Goal: Task Accomplishment & Management: Use online tool/utility

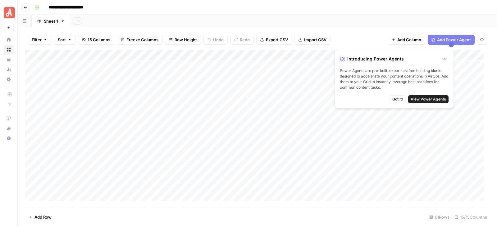
click at [444, 60] on icon "button" at bounding box center [445, 59] width 4 height 4
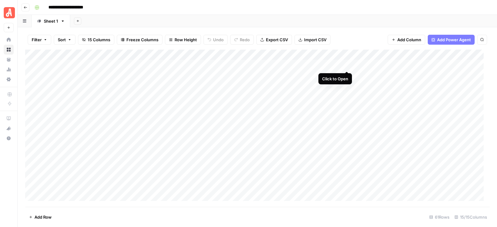
click at [347, 64] on div "Add Column" at bounding box center [257, 128] width 464 height 157
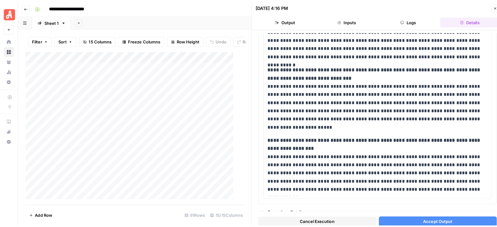
scroll to position [488, 0]
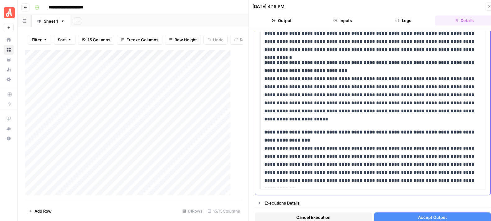
drag, startPoint x: 441, startPoint y: 217, endPoint x: 440, endPoint y: 141, distance: 75.8
click at [440, 141] on div "**********" at bounding box center [373, 127] width 236 height 193
click at [488, 7] on icon "button" at bounding box center [489, 7] width 4 height 4
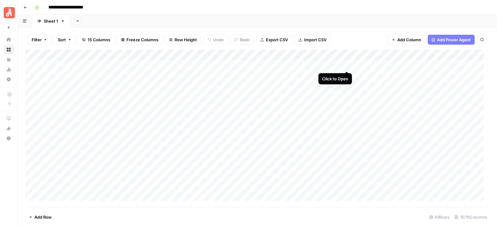
click at [346, 64] on div "Add Column" at bounding box center [257, 128] width 464 height 157
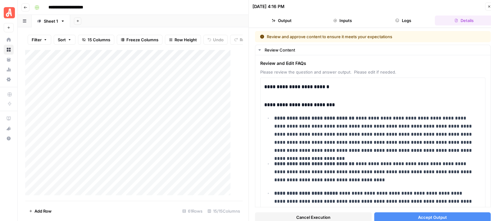
click at [425, 215] on span "Accept Output" at bounding box center [432, 217] width 29 height 6
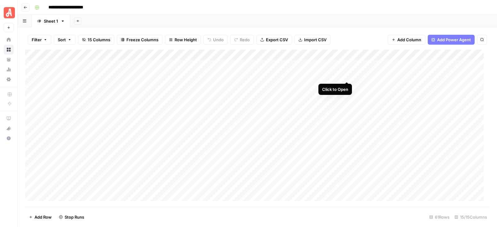
click at [346, 76] on div "Add Column" at bounding box center [257, 128] width 464 height 157
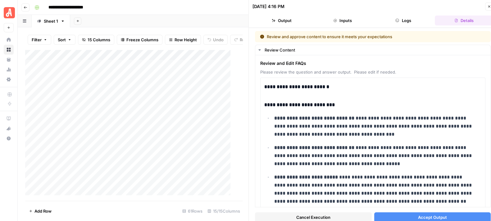
click at [434, 214] on span "Accept Output" at bounding box center [432, 217] width 29 height 6
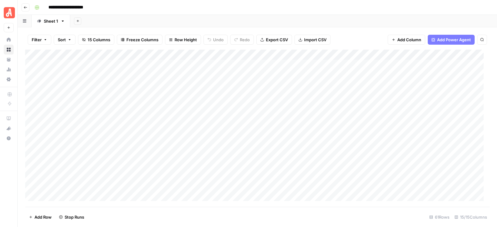
click at [346, 86] on div "Add Column" at bounding box center [257, 128] width 464 height 157
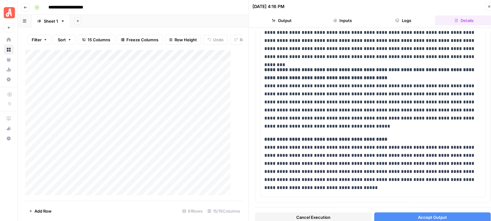
scroll to position [472, 0]
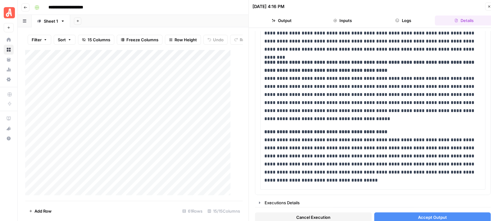
click at [487, 7] on button "Close" at bounding box center [489, 6] width 8 height 8
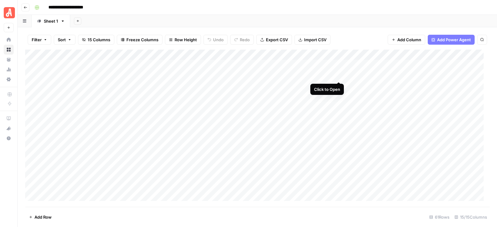
click at [338, 77] on div "Add Column" at bounding box center [257, 128] width 464 height 157
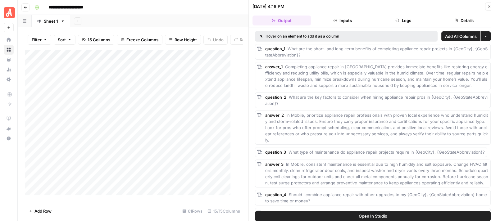
click at [488, 5] on icon "button" at bounding box center [489, 7] width 4 height 4
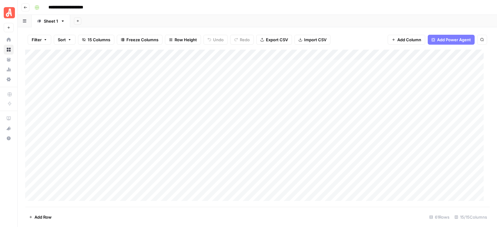
click at [346, 86] on div "Add Column" at bounding box center [257, 128] width 464 height 157
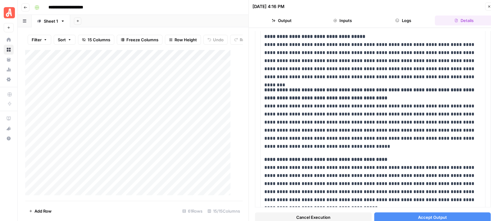
scroll to position [472, 0]
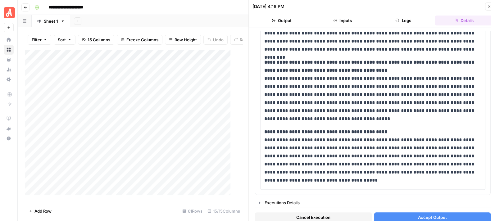
click at [489, 8] on icon "button" at bounding box center [489, 7] width 4 height 4
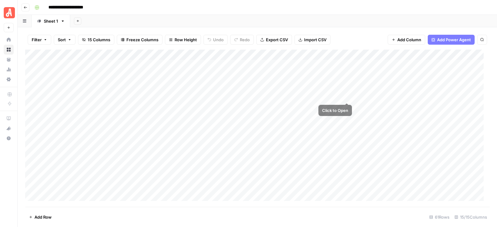
click at [346, 97] on div "Add Column" at bounding box center [257, 128] width 464 height 157
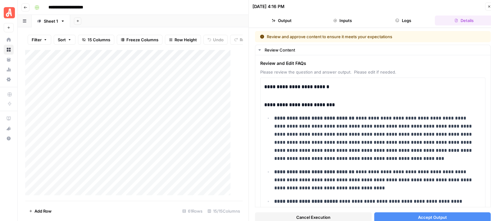
click at [422, 216] on span "Accept Output" at bounding box center [432, 217] width 29 height 6
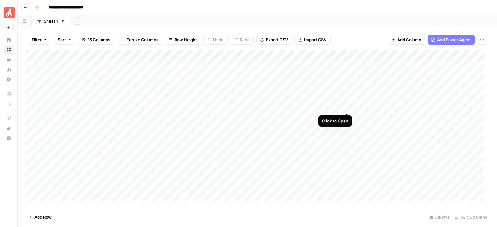
click at [347, 108] on div "Add Column" at bounding box center [257, 128] width 464 height 157
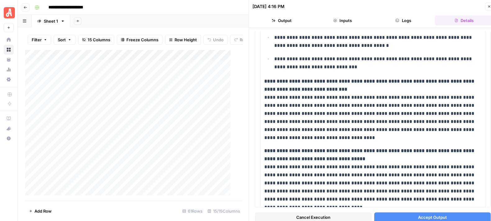
scroll to position [276, 0]
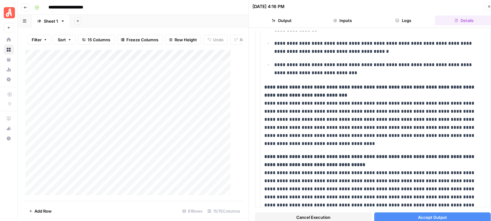
click at [443, 220] on button "Accept Output" at bounding box center [432, 217] width 117 height 10
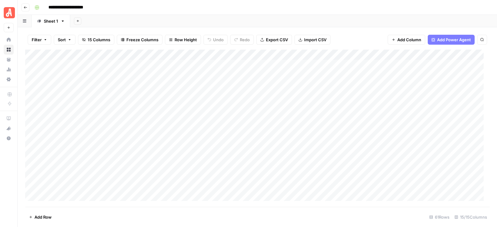
click at [347, 119] on div "Add Column" at bounding box center [257, 128] width 464 height 157
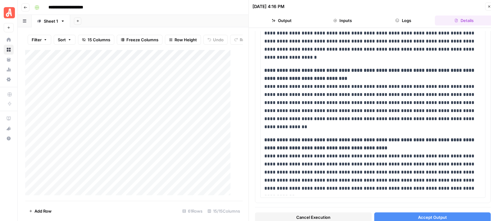
scroll to position [472, 0]
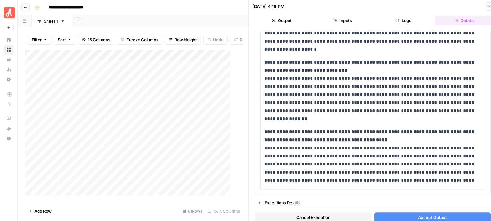
click at [418, 217] on span "Accept Output" at bounding box center [432, 217] width 29 height 6
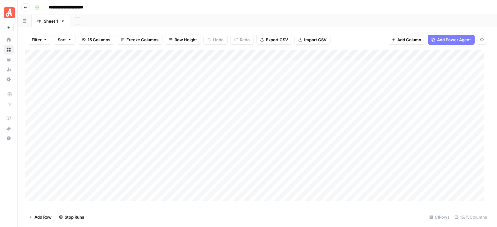
click at [346, 130] on div "Add Column" at bounding box center [257, 128] width 464 height 157
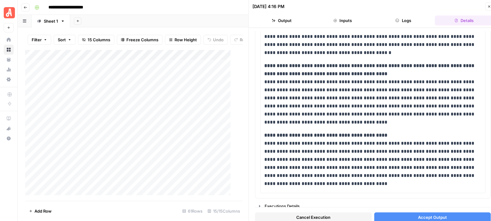
scroll to position [493, 0]
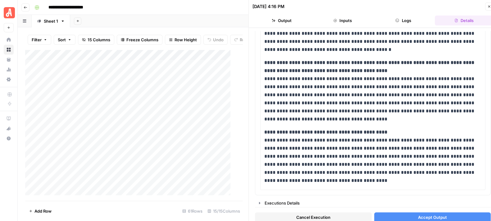
click at [489, 5] on icon "button" at bounding box center [489, 7] width 4 height 4
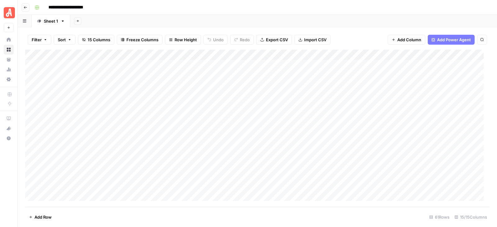
click at [346, 139] on div "Add Column" at bounding box center [257, 128] width 464 height 157
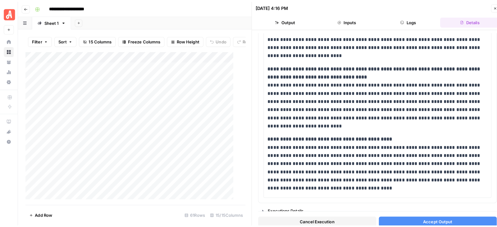
scroll to position [653, 0]
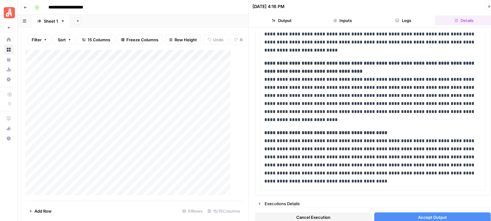
click at [489, 7] on icon "button" at bounding box center [489, 7] width 2 height 2
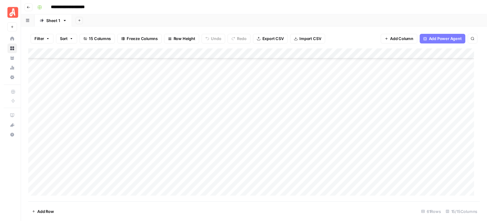
scroll to position [61, 0]
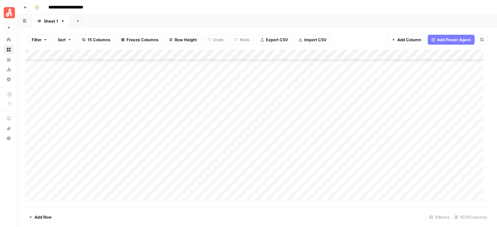
click at [345, 87] on div "Add Column" at bounding box center [257, 128] width 464 height 157
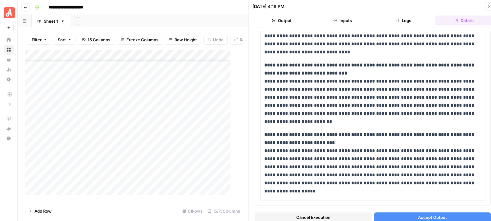
scroll to position [518, 0]
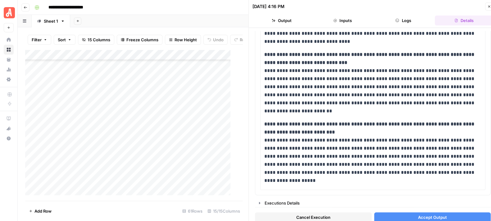
click at [420, 214] on button "Accept Output" at bounding box center [432, 217] width 117 height 10
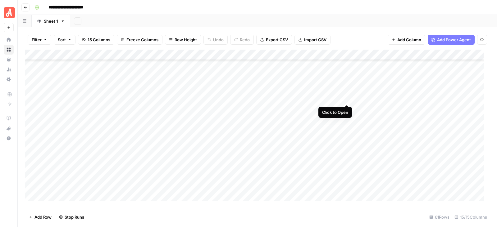
click at [347, 98] on div "Add Column" at bounding box center [257, 128] width 464 height 157
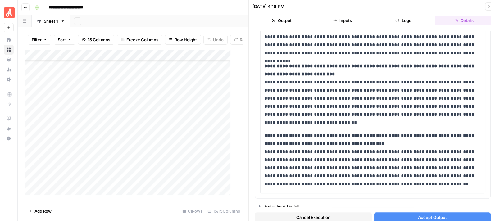
scroll to position [397, 0]
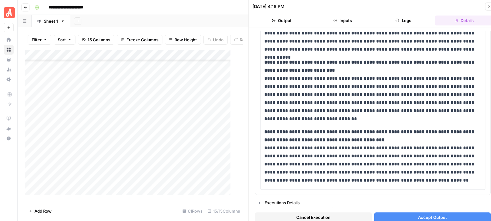
click at [413, 216] on button "Accept Output" at bounding box center [432, 217] width 117 height 10
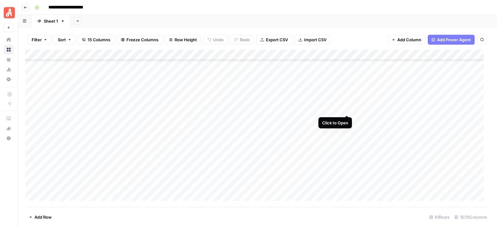
click at [346, 110] on div "Add Column" at bounding box center [257, 128] width 464 height 157
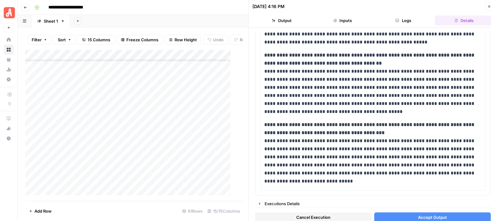
scroll to position [514, 0]
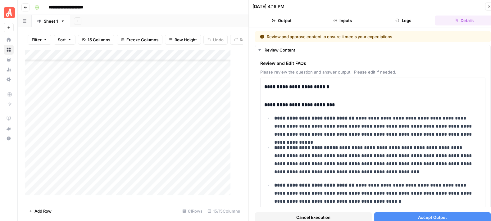
scroll to position [514, 0]
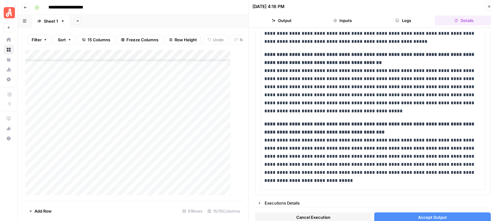
click at [418, 216] on span "Accept Output" at bounding box center [432, 217] width 29 height 6
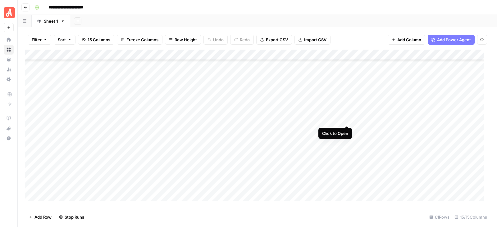
click at [346, 120] on div "Add Column" at bounding box center [257, 128] width 464 height 157
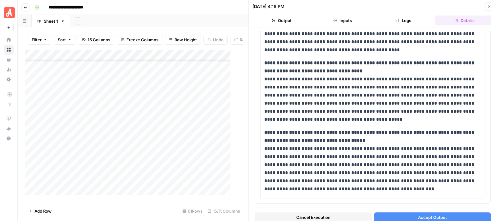
scroll to position [447, 0]
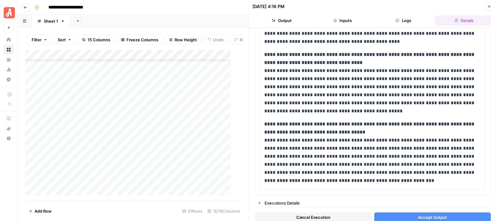
click at [418, 215] on span "Accept Output" at bounding box center [432, 217] width 29 height 6
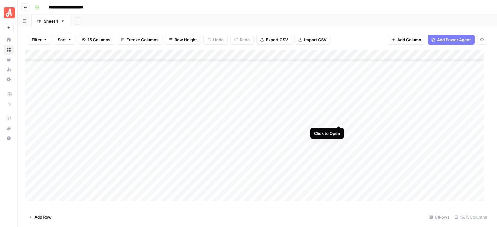
click at [338, 120] on div "Add Column" at bounding box center [257, 128] width 464 height 157
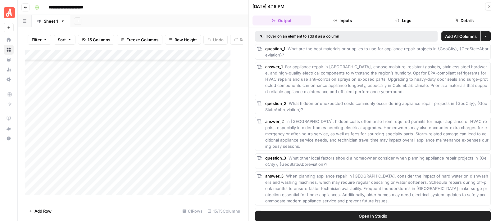
scroll to position [6, 0]
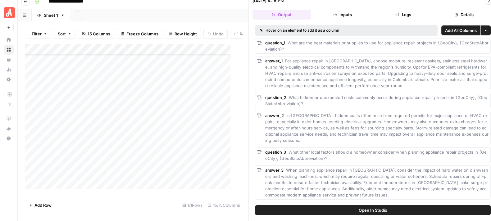
click at [453, 143] on div "answer_2 In Columbia, hidden costs often arise from required permits for major …" at bounding box center [373, 128] width 236 height 34
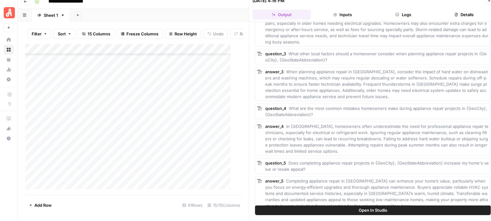
scroll to position [106, 0]
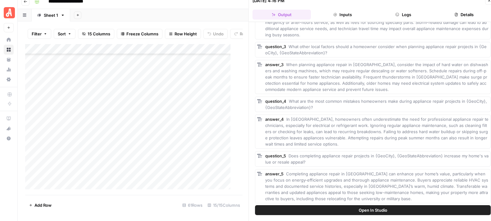
click at [453, 143] on div "answer_4 In Columbia, homeowners often underestimate the need for professional …" at bounding box center [376, 131] width 223 height 31
click at [488, 2] on icon "button" at bounding box center [489, 1] width 4 height 4
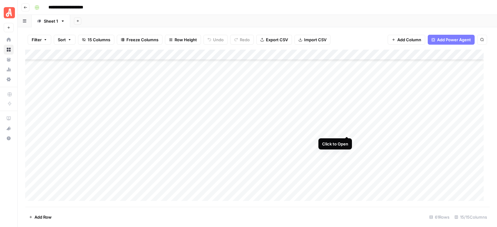
click at [347, 130] on div "Add Column" at bounding box center [257, 128] width 464 height 157
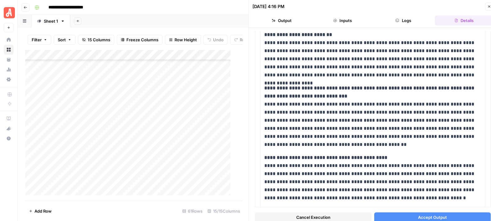
scroll to position [495, 0]
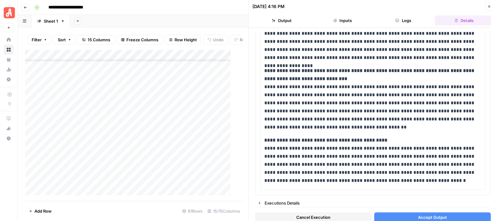
click at [489, 6] on icon "button" at bounding box center [489, 7] width 4 height 4
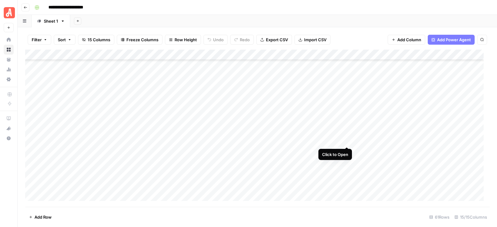
click at [348, 141] on div "Add Column" at bounding box center [257, 128] width 464 height 157
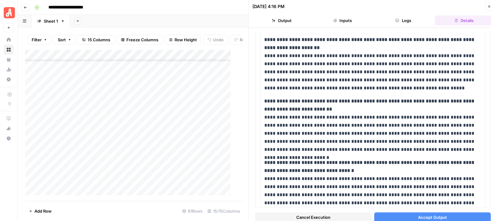
scroll to position [408, 0]
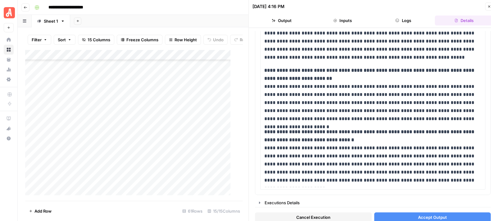
click at [420, 218] on span "Accept Output" at bounding box center [432, 217] width 29 height 6
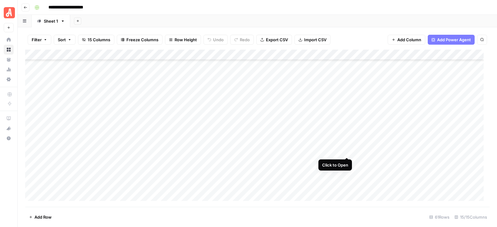
click at [348, 154] on div "Add Column" at bounding box center [257, 128] width 464 height 157
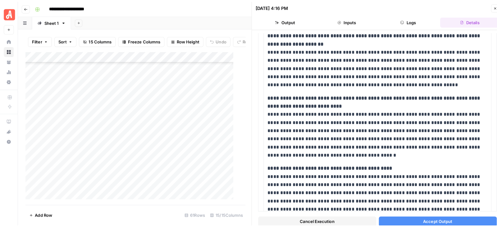
scroll to position [573, 0]
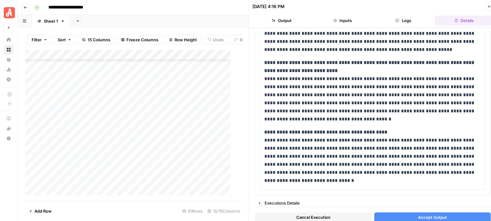
click at [487, 6] on button "Close" at bounding box center [489, 6] width 8 height 8
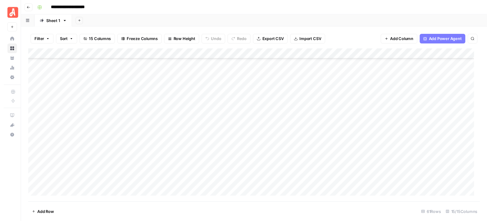
scroll to position [124, 0]
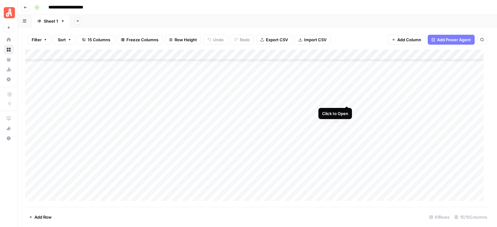
click at [347, 99] on div "Add Column" at bounding box center [257, 128] width 464 height 157
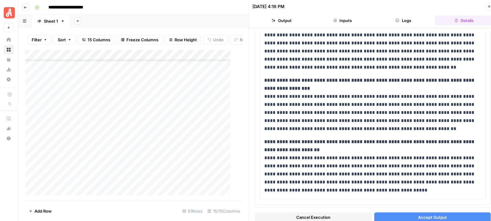
scroll to position [648, 0]
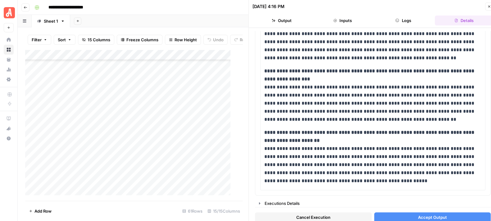
click at [488, 7] on icon "button" at bounding box center [489, 7] width 4 height 4
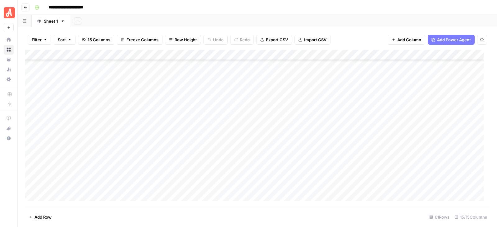
click at [345, 110] on div "Add Column" at bounding box center [257, 128] width 464 height 157
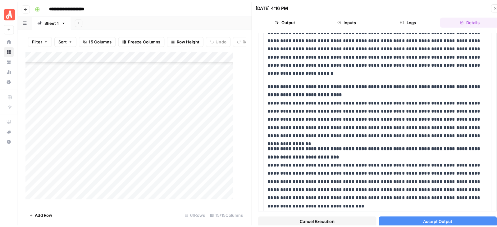
scroll to position [376, 0]
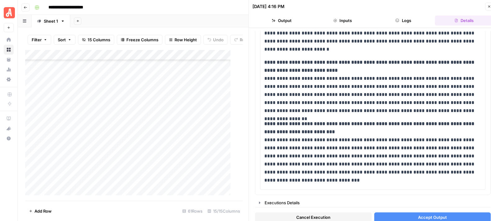
click at [416, 213] on button "Accept Output" at bounding box center [432, 217] width 117 height 10
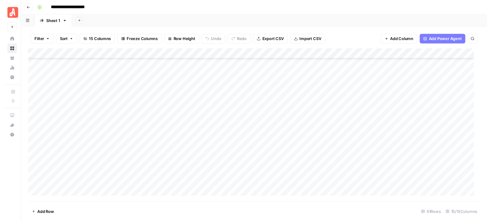
scroll to position [59, 0]
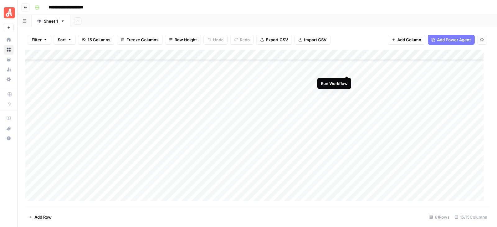
click at [346, 70] on div "Add Column" at bounding box center [257, 128] width 464 height 157
click at [347, 80] on div "Add Column" at bounding box center [257, 128] width 464 height 157
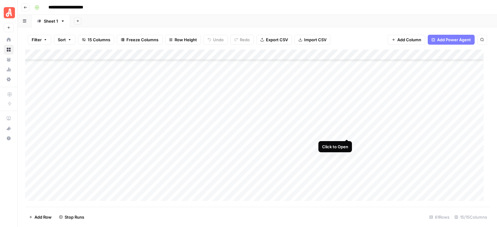
click at [347, 133] on div "Add Column" at bounding box center [257, 128] width 464 height 157
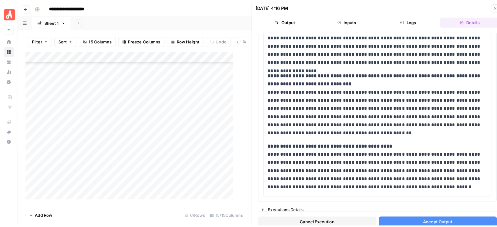
scroll to position [494, 0]
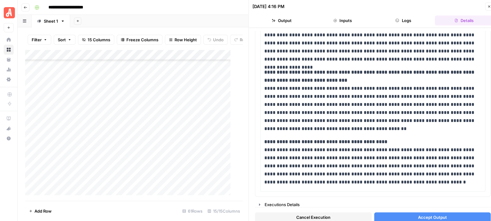
click at [324, 219] on span "Cancel Execution" at bounding box center [313, 217] width 34 height 6
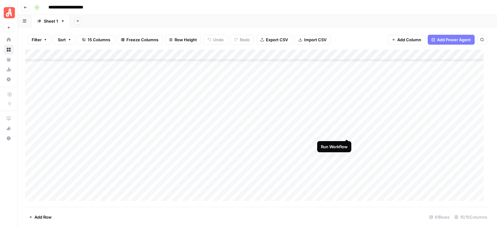
click at [347, 133] on div "Add Column" at bounding box center [257, 128] width 464 height 157
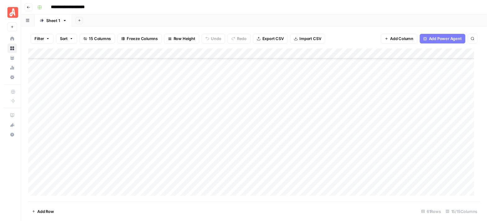
scroll to position [135, 0]
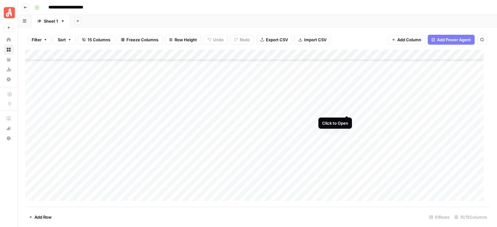
click at [347, 110] on div "Add Column" at bounding box center [257, 128] width 464 height 157
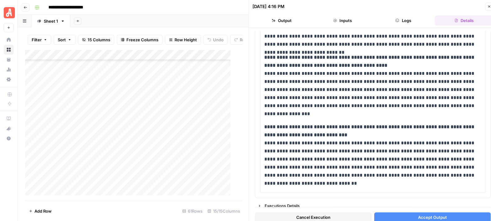
scroll to position [594, 0]
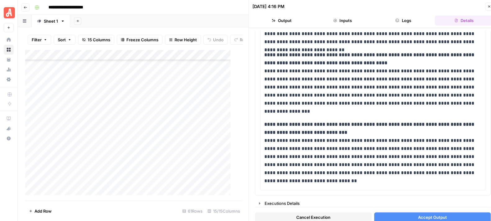
click at [413, 216] on button "Accept Output" at bounding box center [432, 217] width 117 height 10
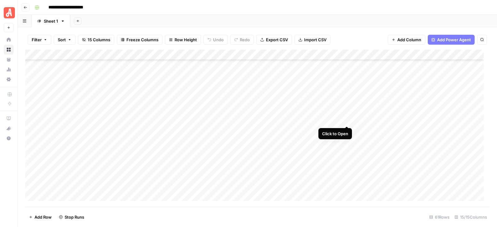
click at [348, 120] on div "Add Column" at bounding box center [257, 128] width 464 height 157
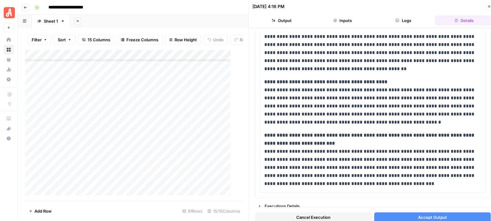
scroll to position [775, 0]
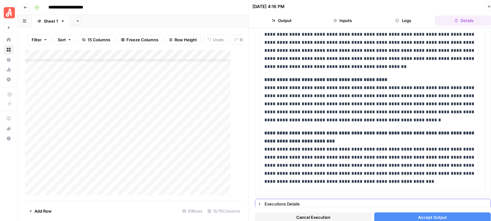
click at [375, 212] on button "Accept Output" at bounding box center [432, 217] width 117 height 10
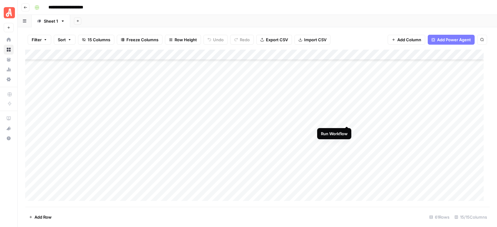
click at [346, 119] on div "Add Column" at bounding box center [257, 128] width 464 height 157
click at [346, 131] on div "Add Column" at bounding box center [257, 128] width 464 height 157
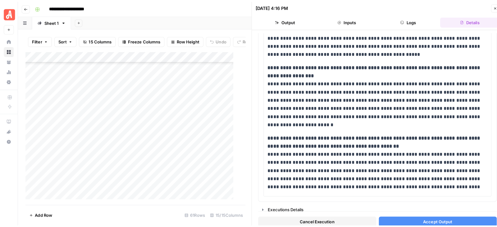
scroll to position [346, 0]
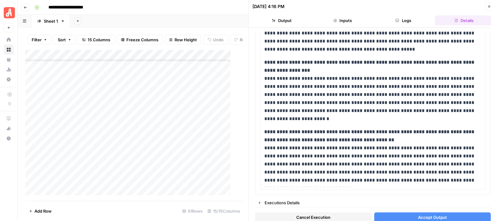
click at [418, 215] on span "Accept Output" at bounding box center [432, 217] width 29 height 6
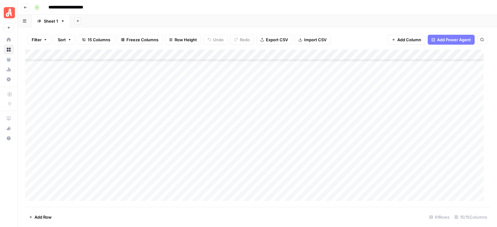
scroll to position [124, 0]
click at [347, 89] on div "Add Column" at bounding box center [257, 128] width 464 height 157
click at [348, 99] on div "Add Column" at bounding box center [257, 128] width 464 height 157
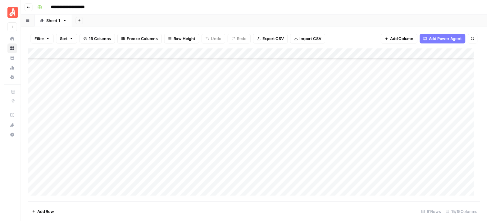
scroll to position [39, 0]
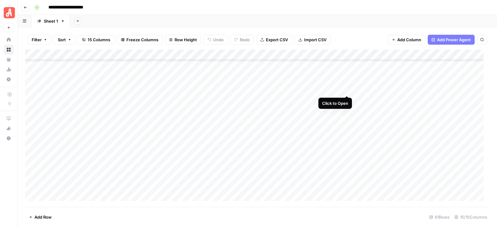
click at [345, 90] on div "Add Column" at bounding box center [257, 128] width 464 height 157
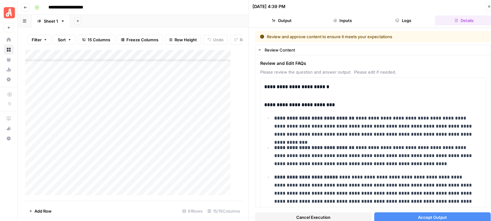
click at [431, 215] on span "Accept Output" at bounding box center [432, 217] width 29 height 6
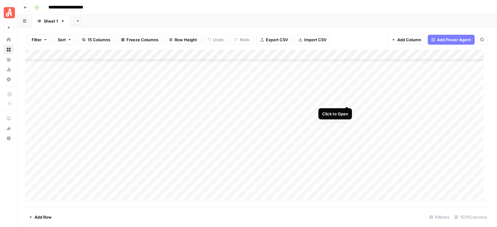
click at [346, 100] on div "Add Column" at bounding box center [257, 128] width 464 height 157
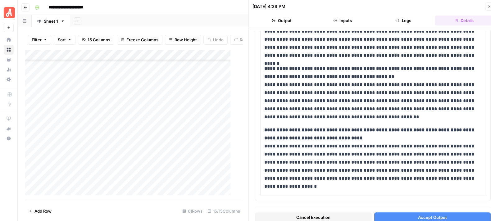
scroll to position [439, 0]
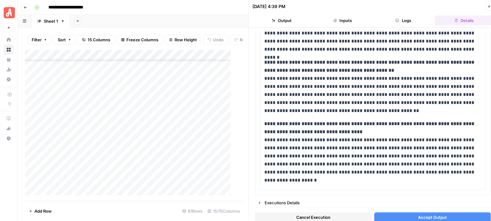
click at [429, 214] on span "Accept Output" at bounding box center [432, 217] width 29 height 6
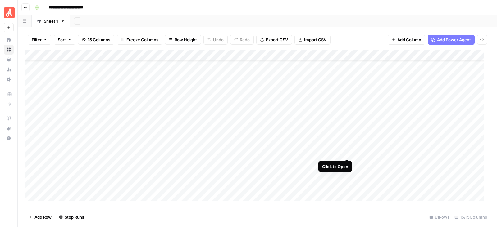
click at [347, 152] on div "Add Column" at bounding box center [257, 128] width 464 height 157
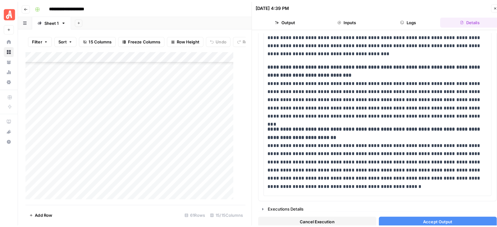
scroll to position [453, 0]
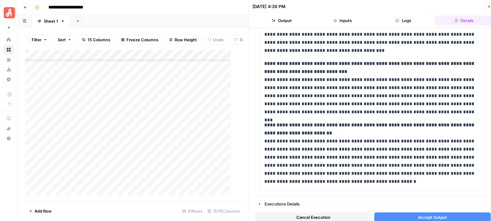
click at [427, 216] on span "Accept Output" at bounding box center [432, 217] width 29 height 6
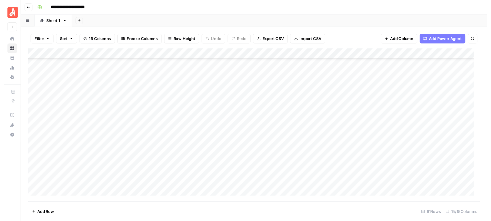
scroll to position [130, 0]
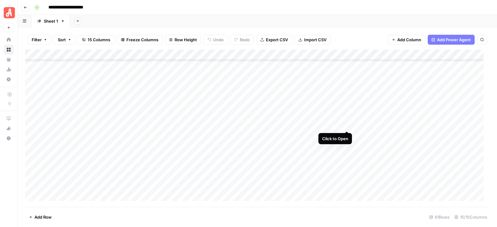
click at [348, 125] on div "Add Column" at bounding box center [257, 128] width 464 height 157
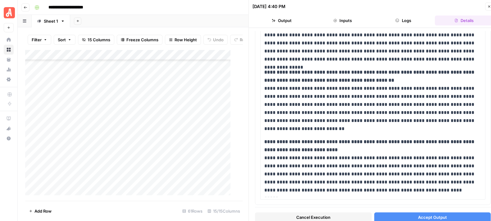
scroll to position [362, 0]
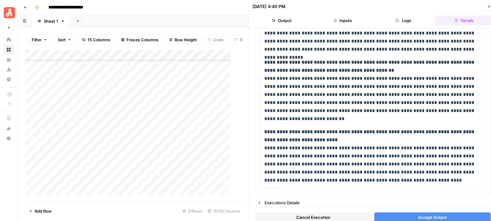
click at [427, 217] on span "Accept Output" at bounding box center [432, 217] width 29 height 6
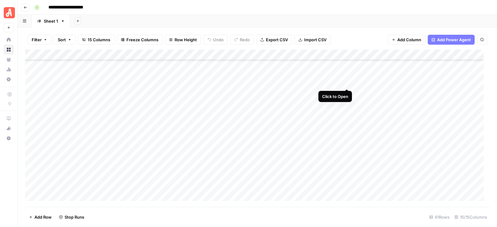
click at [346, 82] on div "Add Column" at bounding box center [257, 128] width 464 height 157
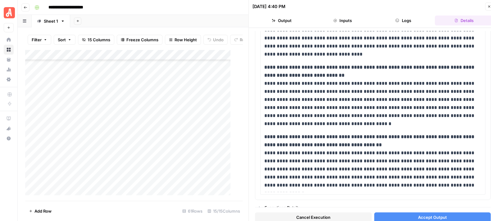
scroll to position [443, 0]
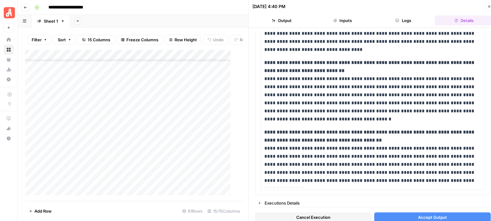
click at [422, 215] on span "Accept Output" at bounding box center [432, 217] width 29 height 6
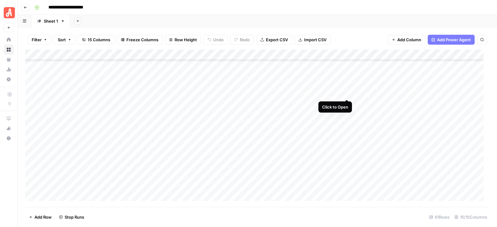
click at [347, 94] on div "Add Column" at bounding box center [257, 128] width 464 height 157
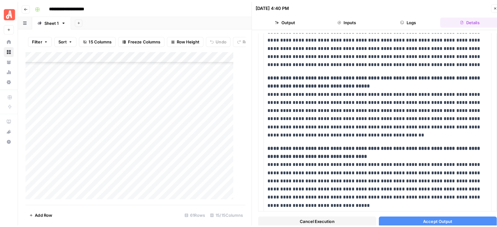
scroll to position [397, 0]
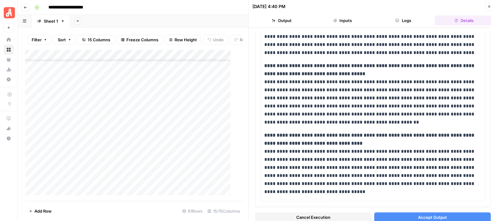
click at [427, 218] on span "Accept Output" at bounding box center [432, 217] width 29 height 6
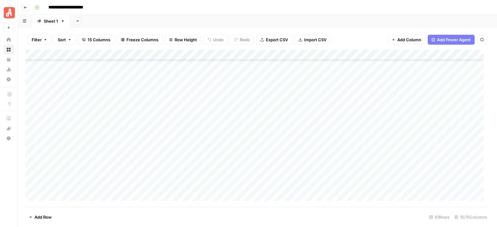
scroll to position [152, 0]
click at [32, 122] on div "Add Column" at bounding box center [257, 128] width 464 height 157
click at [33, 184] on div "Add Column" at bounding box center [257, 128] width 464 height 157
click at [340, 55] on div "Add Column" at bounding box center [257, 128] width 464 height 157
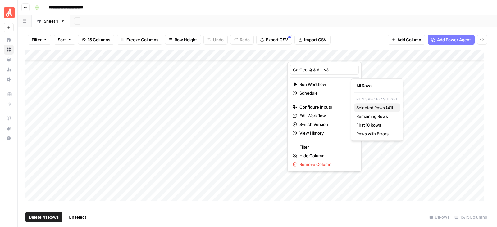
click at [375, 107] on span "Selected Rows (41)" at bounding box center [375, 108] width 39 height 6
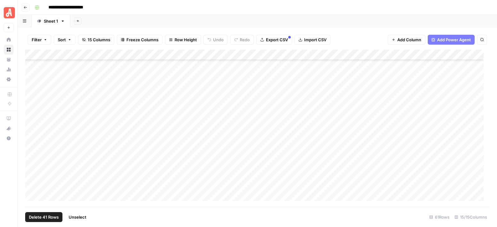
scroll to position [164, 0]
click at [77, 220] on span "Unselect" at bounding box center [78, 217] width 18 height 6
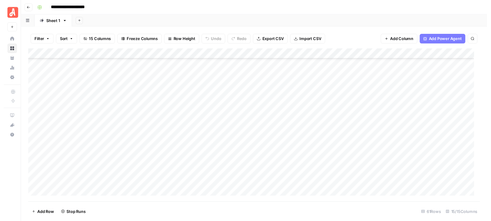
scroll to position [154, 0]
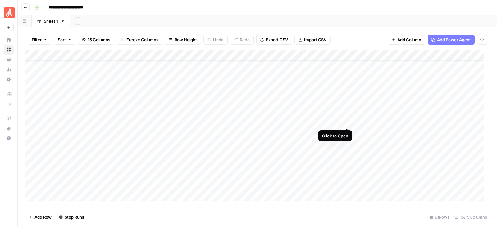
click at [346, 124] on div "Add Column" at bounding box center [257, 128] width 464 height 157
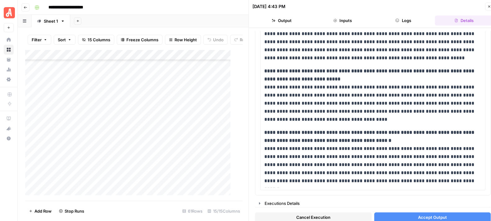
scroll to position [461, 0]
click at [403, 215] on button "Accept Output" at bounding box center [432, 217] width 117 height 10
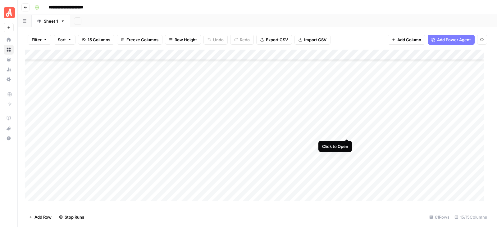
click at [347, 133] on div "Add Column" at bounding box center [257, 128] width 464 height 157
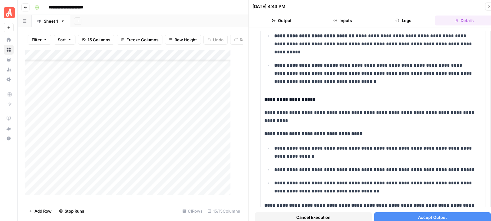
scroll to position [107, 0]
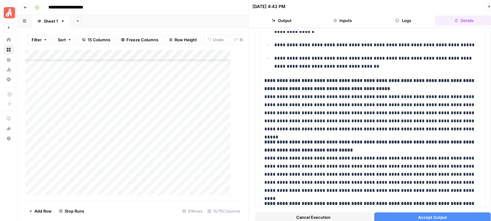
scroll to position [238, 0]
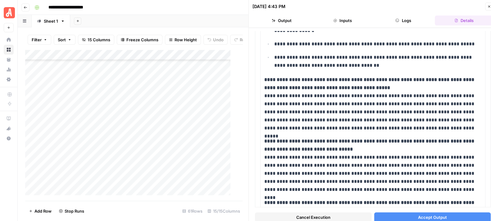
click at [489, 7] on icon "button" at bounding box center [489, 7] width 4 height 4
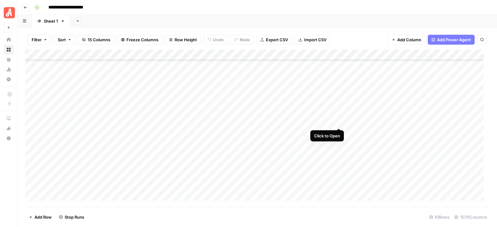
click at [339, 122] on div "Add Column" at bounding box center [257, 128] width 464 height 157
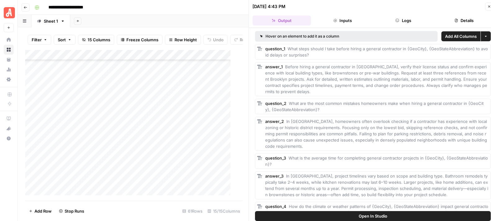
click at [489, 7] on icon "button" at bounding box center [489, 7] width 4 height 4
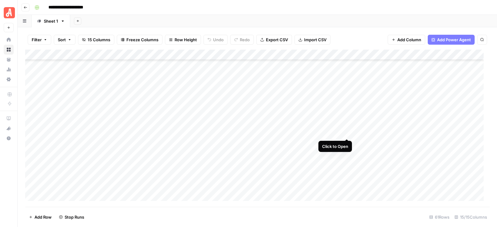
click at [347, 134] on div "Add Column" at bounding box center [257, 128] width 464 height 157
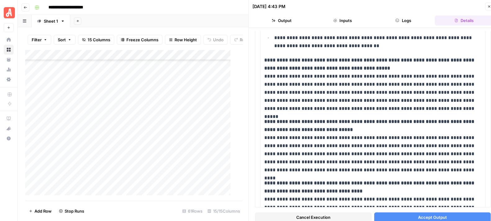
scroll to position [261, 0]
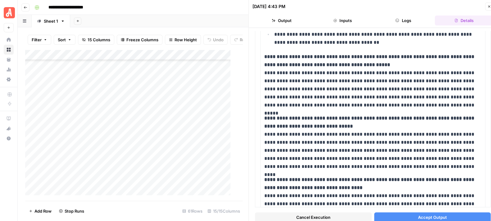
click at [487, 7] on icon "button" at bounding box center [489, 7] width 4 height 4
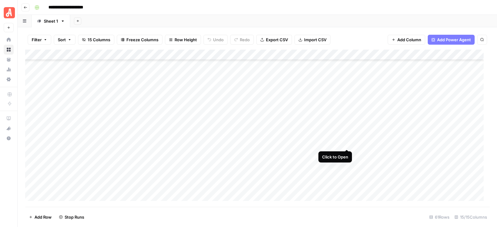
click at [347, 141] on div "Add Column" at bounding box center [257, 128] width 464 height 157
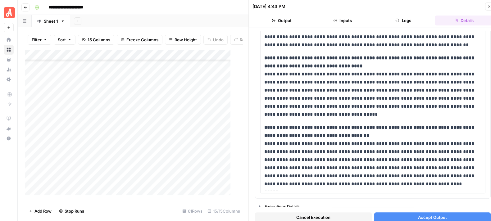
scroll to position [400, 0]
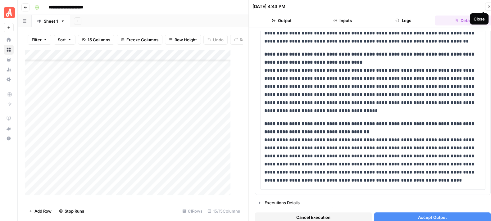
click at [489, 4] on button "Close" at bounding box center [489, 6] width 8 height 8
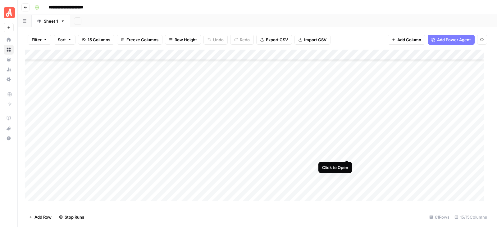
click at [346, 155] on div "Add Column" at bounding box center [257, 128] width 464 height 157
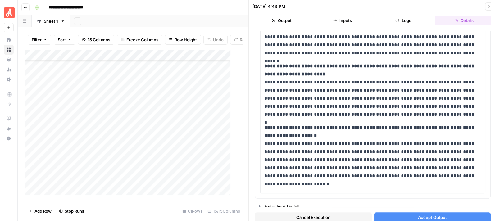
scroll to position [410, 0]
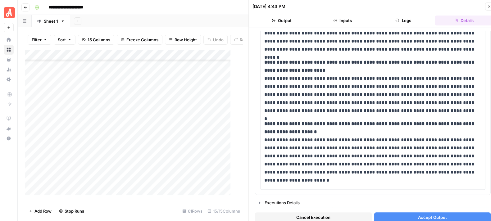
click at [488, 7] on icon "button" at bounding box center [489, 7] width 4 height 4
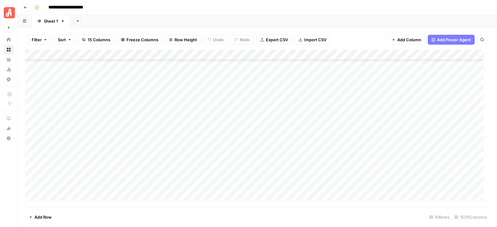
click at [347, 131] on div "Add Column" at bounding box center [257, 128] width 464 height 157
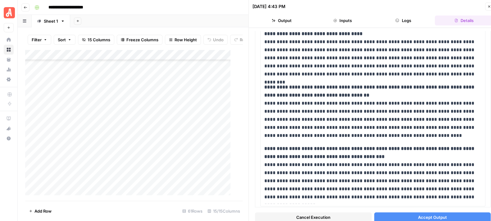
scroll to position [424, 0]
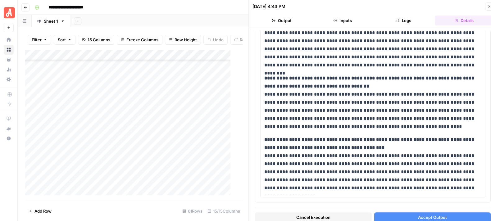
click at [436, 213] on button "Accept Output" at bounding box center [432, 217] width 117 height 10
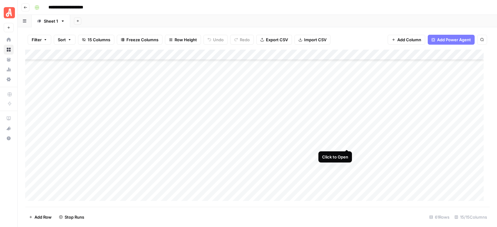
click at [347, 144] on div "Add Column" at bounding box center [257, 128] width 464 height 157
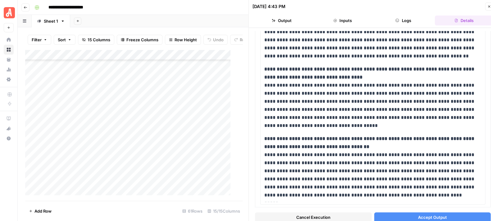
scroll to position [400, 0]
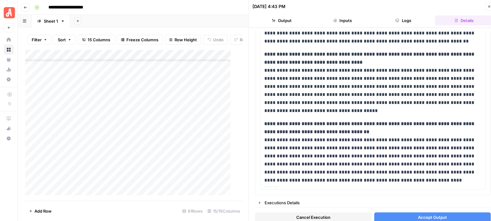
click at [422, 215] on span "Accept Output" at bounding box center [432, 217] width 29 height 6
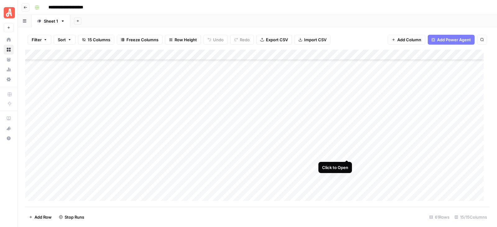
click at [346, 154] on div "Add Column" at bounding box center [257, 128] width 464 height 157
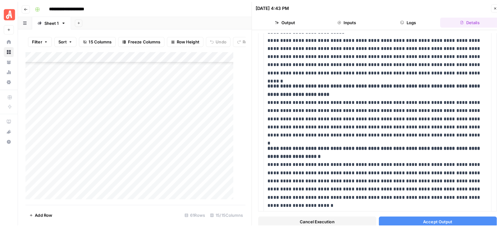
scroll to position [410, 0]
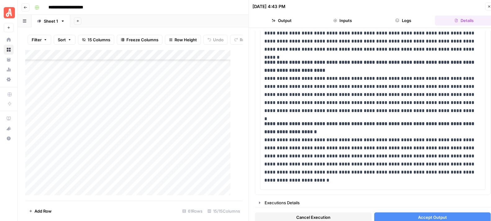
click at [404, 215] on button "Accept Output" at bounding box center [432, 217] width 117 height 10
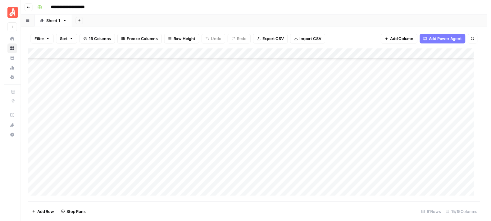
scroll to position [247, 0]
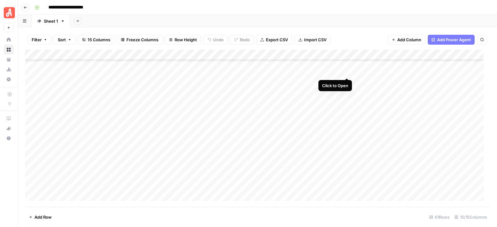
click at [345, 71] on div "Add Column" at bounding box center [257, 128] width 464 height 157
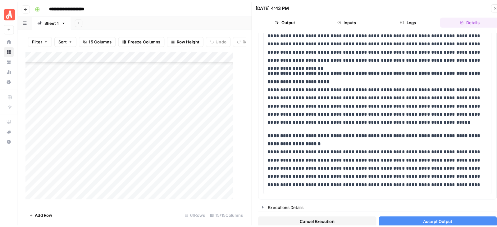
scroll to position [506, 0]
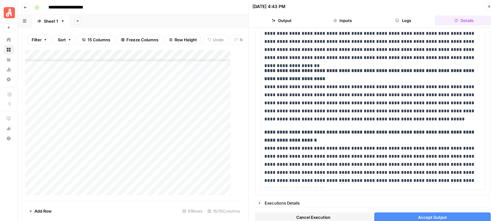
click at [401, 214] on button "Accept Output" at bounding box center [432, 217] width 117 height 10
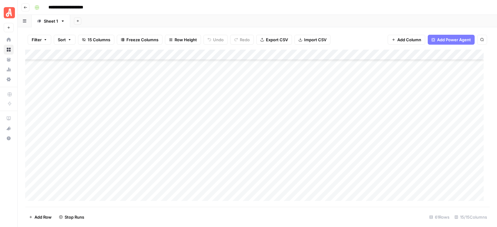
scroll to position [247, 0]
click at [348, 82] on div "Add Column" at bounding box center [257, 128] width 464 height 157
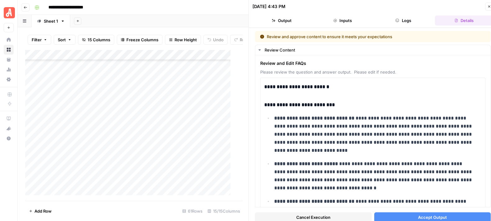
click at [489, 8] on icon "button" at bounding box center [489, 7] width 4 height 4
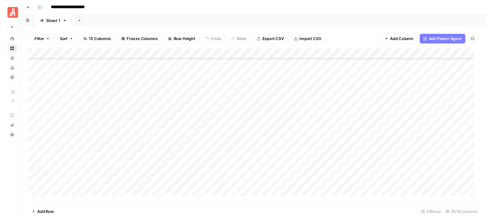
scroll to position [178, 0]
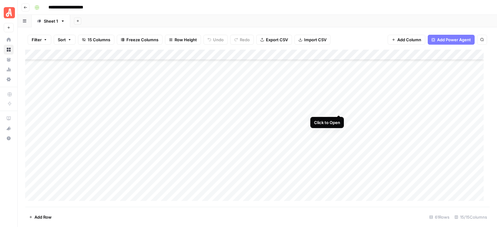
click at [339, 109] on div "Add Column" at bounding box center [257, 128] width 464 height 157
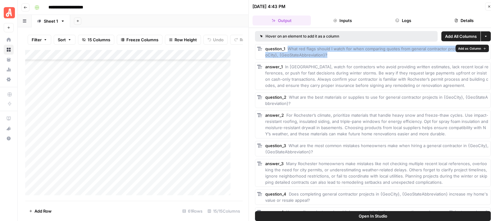
drag, startPoint x: 341, startPoint y: 55, endPoint x: 288, endPoint y: 50, distance: 53.0
click at [288, 50] on div "question_1 What red flags should I watch for when comparing quotes from general…" at bounding box center [376, 52] width 223 height 12
copy span "What red flags should I watch for when comparing quotes from general contractor…"
click at [487, 6] on button "Close" at bounding box center [489, 6] width 8 height 8
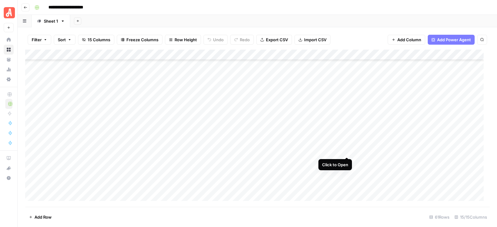
click at [347, 152] on div "Add Column" at bounding box center [257, 128] width 464 height 157
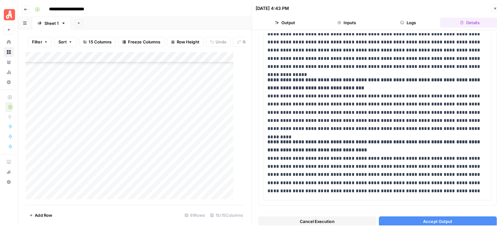
scroll to position [485, 0]
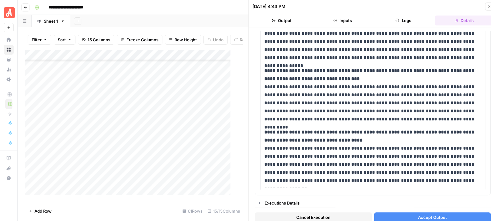
click at [418, 217] on span "Accept Output" at bounding box center [432, 217] width 29 height 6
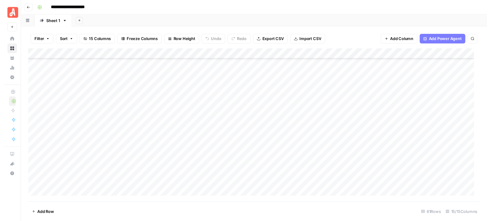
scroll to position [256, 0]
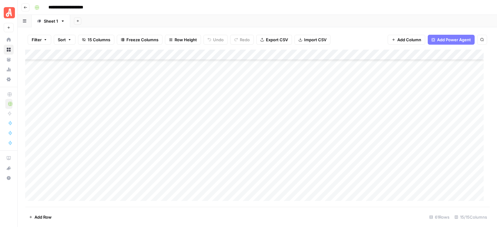
click at [346, 83] on div "Add Column" at bounding box center [257, 128] width 464 height 157
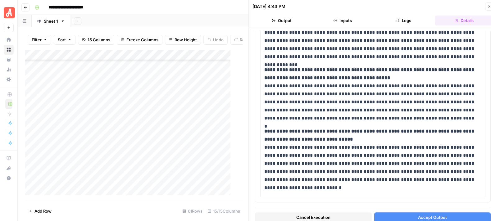
scroll to position [493, 0]
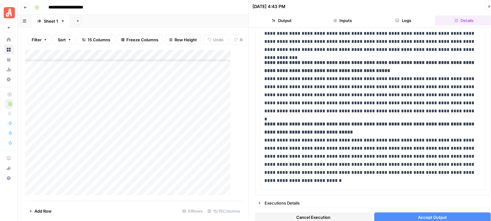
click at [427, 214] on span "Accept Output" at bounding box center [432, 217] width 29 height 6
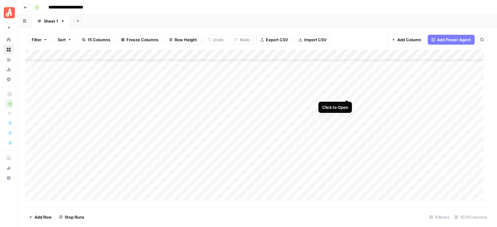
click at [348, 94] on div "Add Column" at bounding box center [257, 128] width 464 height 157
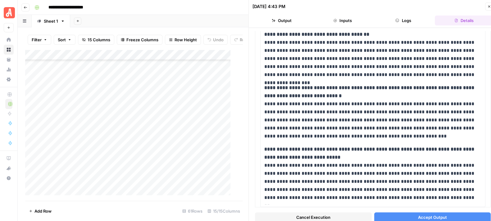
scroll to position [397, 0]
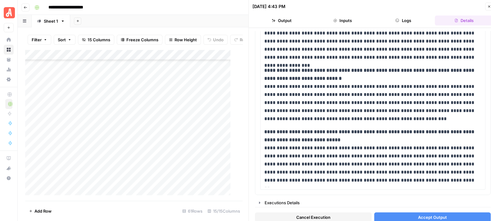
click at [427, 213] on button "Accept Output" at bounding box center [432, 217] width 117 height 10
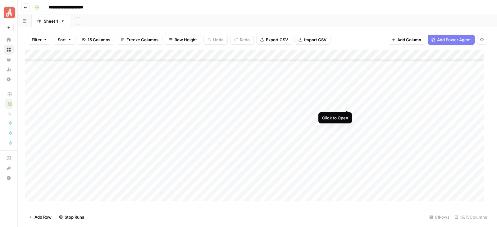
click at [346, 104] on div "Add Column" at bounding box center [257, 128] width 464 height 157
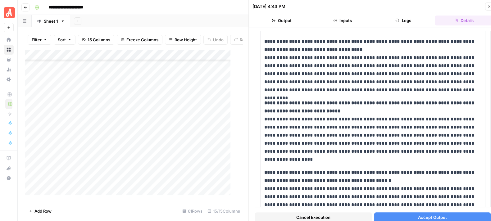
scroll to position [574, 0]
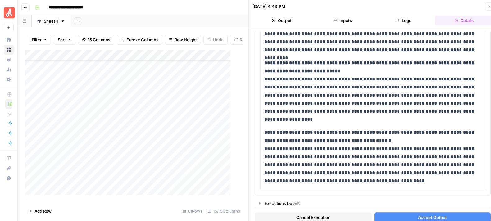
click at [427, 217] on span "Accept Output" at bounding box center [432, 217] width 29 height 6
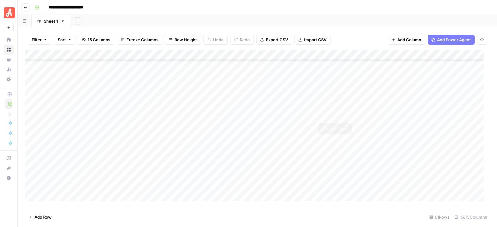
click at [349, 114] on div "Add Column" at bounding box center [257, 128] width 464 height 157
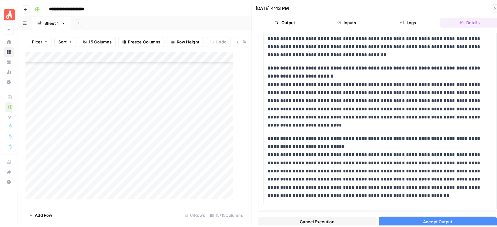
scroll to position [488, 0]
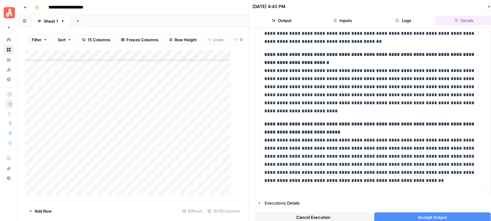
click at [444, 216] on button "Accept Output" at bounding box center [432, 217] width 117 height 10
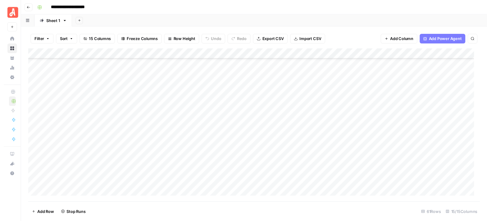
scroll to position [302, 0]
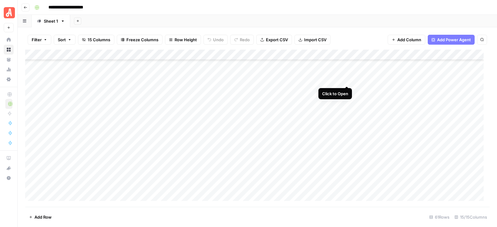
click at [345, 78] on div "Add Column" at bounding box center [257, 128] width 464 height 157
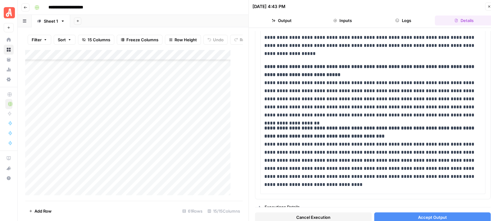
scroll to position [584, 0]
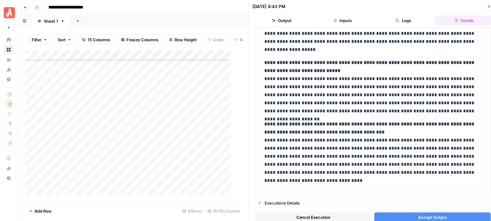
click at [418, 215] on span "Accept Output" at bounding box center [432, 217] width 29 height 6
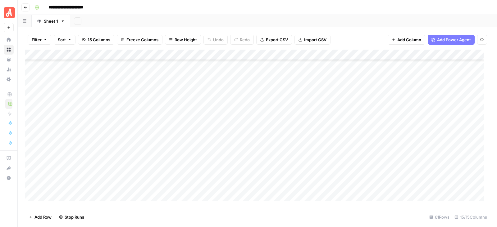
click at [346, 91] on div "Add Column" at bounding box center [257, 128] width 464 height 157
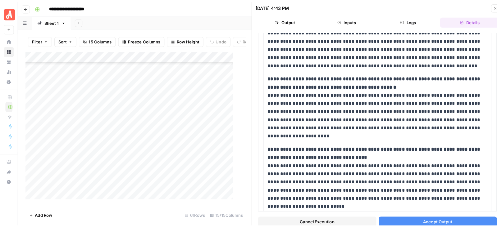
scroll to position [748, 0]
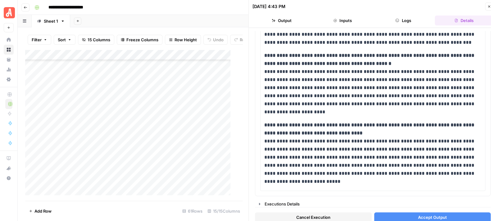
click at [447, 215] on button "Accept Output" at bounding box center [432, 217] width 117 height 10
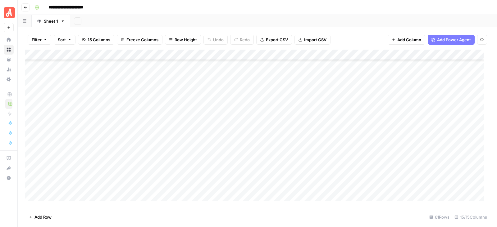
scroll to position [302, 0]
click at [346, 102] on div "Add Column" at bounding box center [257, 128] width 464 height 157
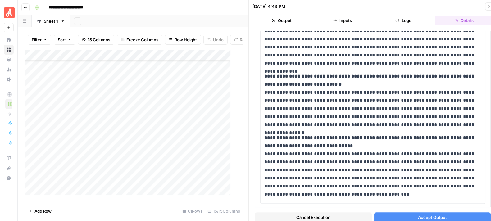
scroll to position [514, 0]
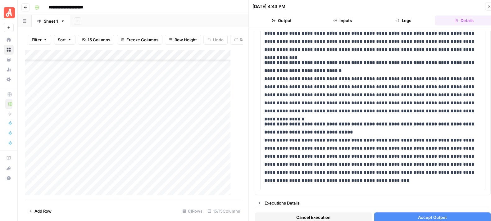
click at [429, 216] on span "Accept Output" at bounding box center [432, 217] width 29 height 6
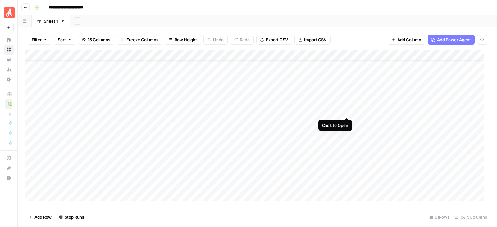
click at [345, 112] on div "Add Column" at bounding box center [257, 128] width 464 height 157
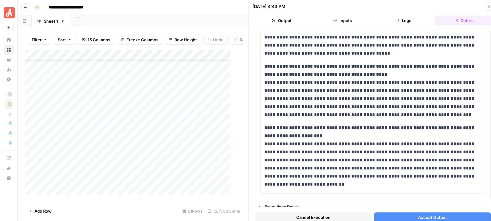
scroll to position [459, 0]
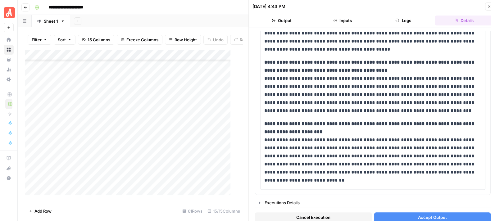
click at [433, 216] on span "Accept Output" at bounding box center [432, 217] width 29 height 6
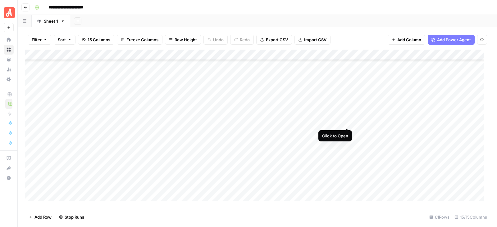
click at [347, 122] on div "Add Column" at bounding box center [257, 128] width 464 height 157
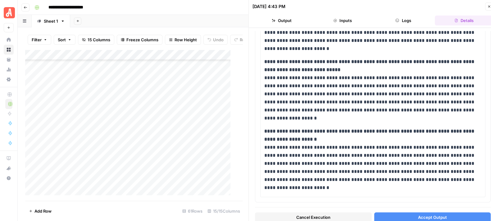
scroll to position [493, 0]
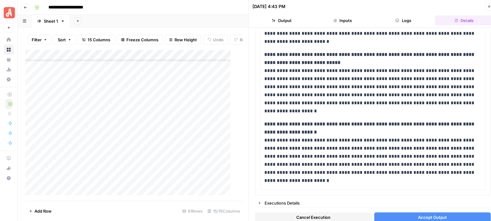
click at [435, 215] on span "Accept Output" at bounding box center [432, 217] width 29 height 6
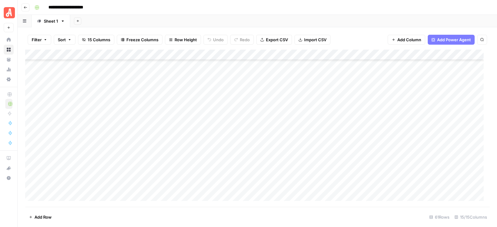
click at [344, 135] on div "Add Column" at bounding box center [257, 128] width 464 height 157
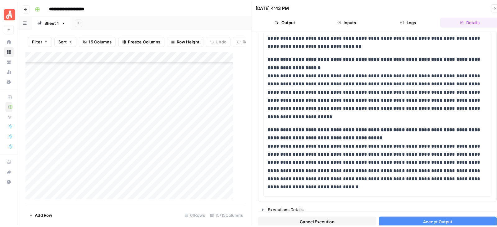
scroll to position [524, 0]
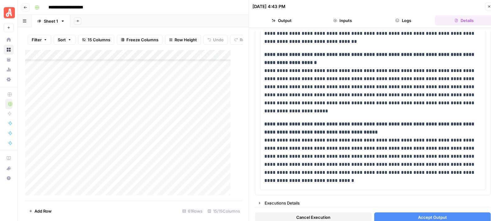
click at [428, 215] on span "Accept Output" at bounding box center [432, 217] width 29 height 6
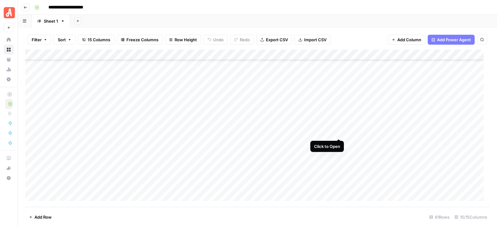
click at [339, 131] on div "Add Column" at bounding box center [257, 128] width 464 height 157
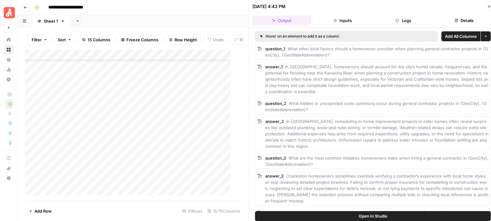
click at [489, 4] on button "Close" at bounding box center [489, 6] width 8 height 8
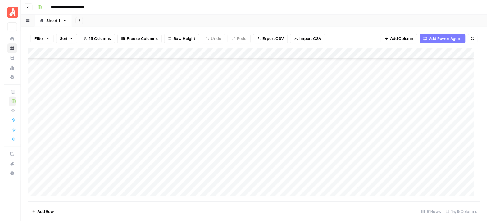
scroll to position [340, 0]
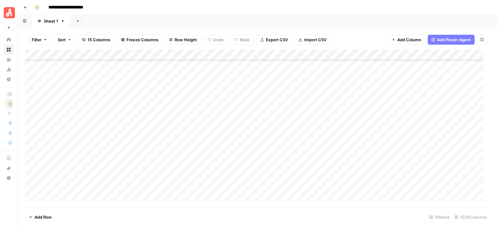
click at [348, 103] on div "Add Column" at bounding box center [257, 128] width 464 height 157
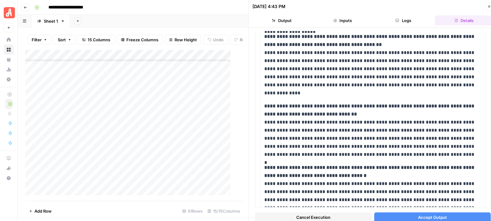
scroll to position [469, 0]
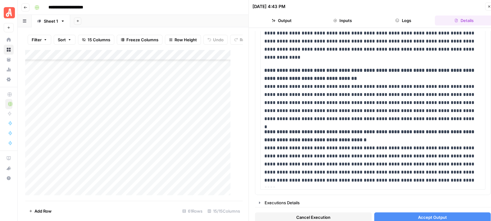
click at [448, 214] on button "Accept Output" at bounding box center [432, 217] width 117 height 10
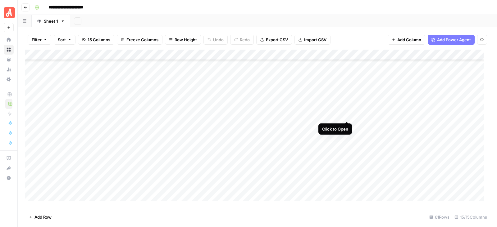
click at [346, 117] on div "Add Column" at bounding box center [257, 128] width 464 height 157
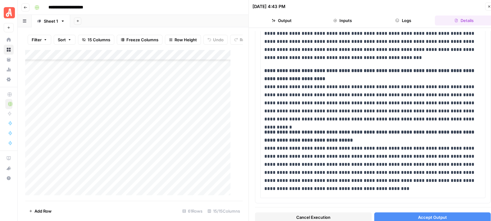
scroll to position [536, 0]
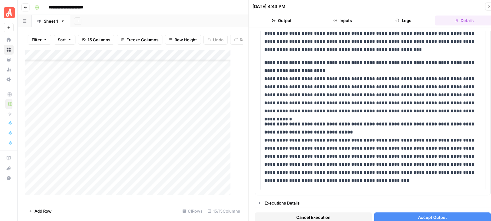
click at [416, 214] on button "Accept Output" at bounding box center [432, 217] width 117 height 10
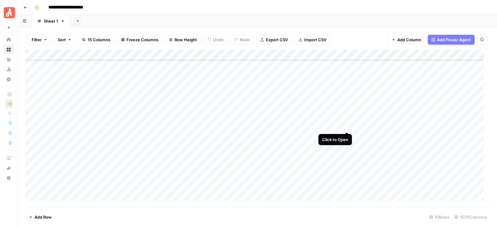
click at [346, 127] on div "Add Column" at bounding box center [257, 128] width 464 height 157
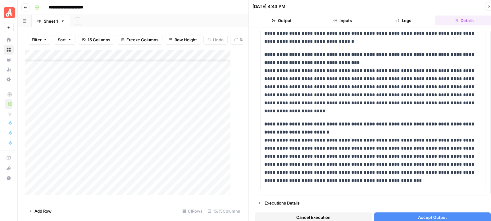
scroll to position [379, 0]
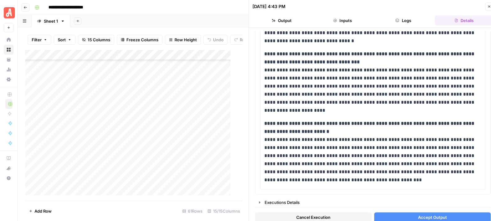
click at [419, 216] on span "Accept Output" at bounding box center [432, 217] width 29 height 6
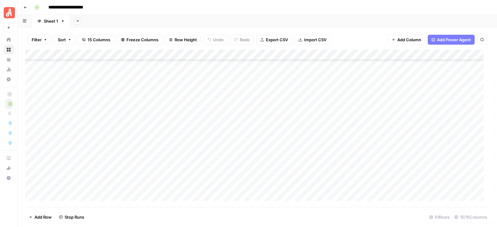
click at [346, 136] on div "Add Column" at bounding box center [257, 128] width 464 height 157
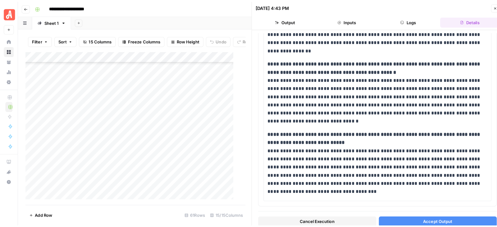
scroll to position [571, 0]
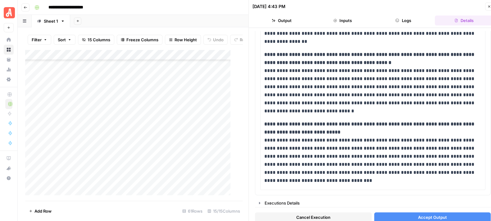
click at [450, 216] on button "Accept Output" at bounding box center [432, 217] width 117 height 10
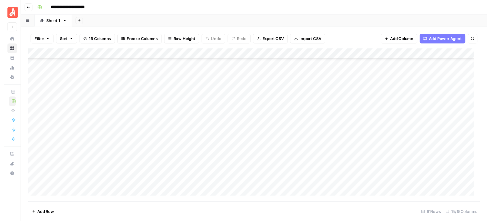
scroll to position [400, 0]
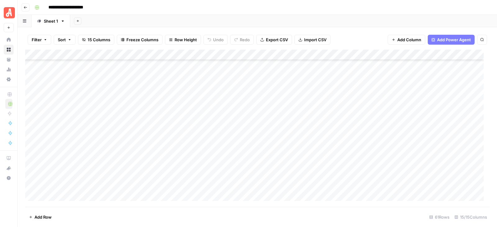
click at [345, 87] on div "Add Column" at bounding box center [257, 128] width 464 height 157
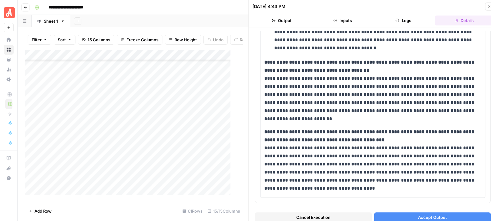
scroll to position [410, 0]
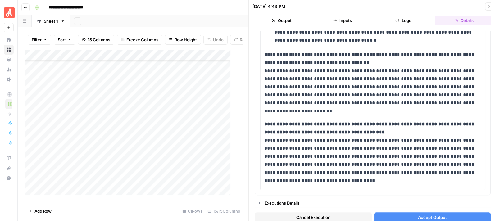
click at [432, 217] on span "Accept Output" at bounding box center [432, 217] width 29 height 6
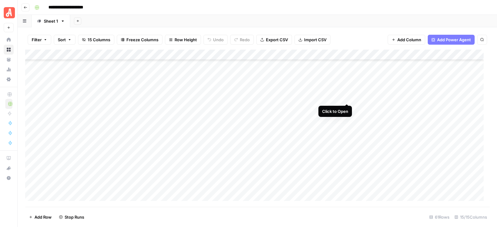
click at [347, 98] on div "Add Column" at bounding box center [257, 128] width 464 height 157
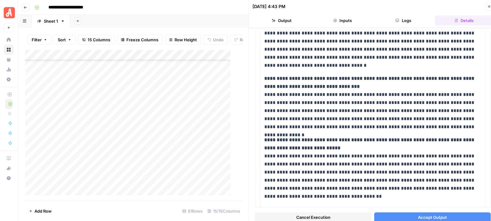
scroll to position [501, 0]
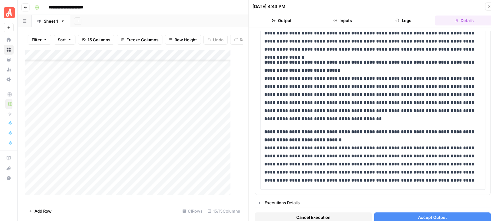
click at [427, 218] on span "Accept Output" at bounding box center [432, 217] width 29 height 6
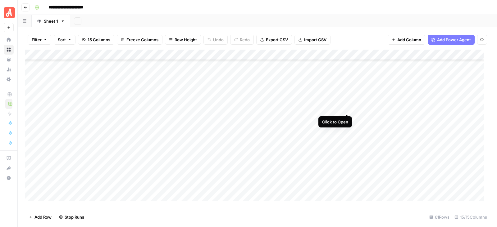
click at [349, 108] on div "Add Column" at bounding box center [257, 128] width 464 height 157
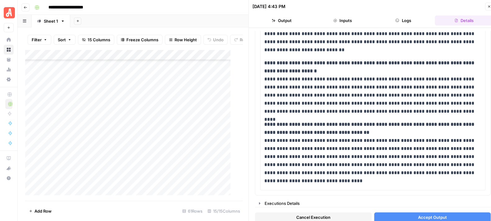
scroll to position [477, 0]
click at [440, 218] on span "Accept Output" at bounding box center [432, 217] width 29 height 6
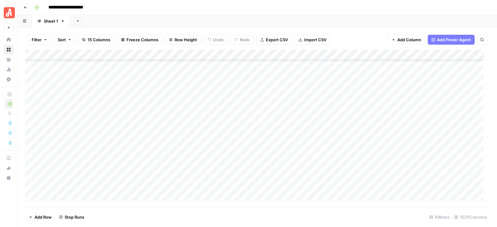
click at [346, 118] on div "Add Column" at bounding box center [257, 128] width 464 height 157
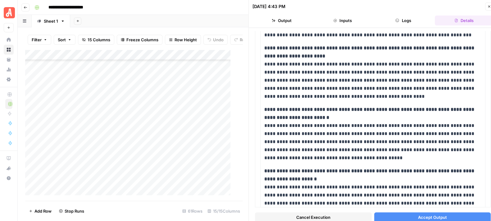
scroll to position [439, 0]
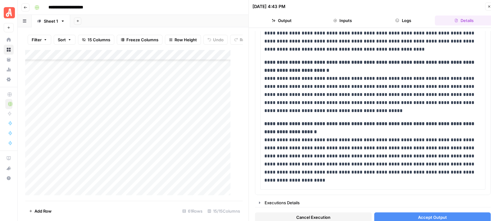
click at [442, 215] on span "Accept Output" at bounding box center [432, 217] width 29 height 6
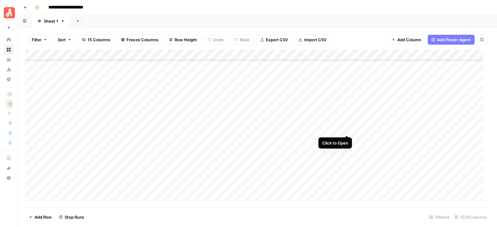
click at [345, 129] on div "Add Column" at bounding box center [257, 128] width 464 height 157
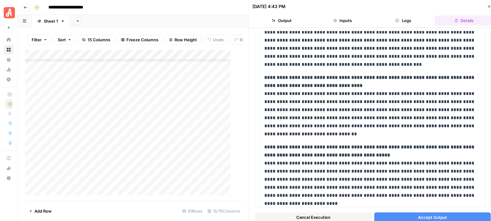
scroll to position [580, 0]
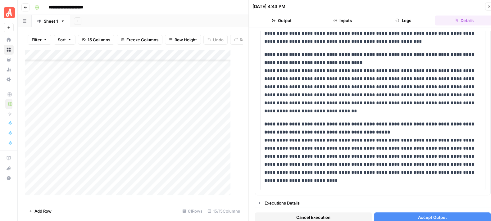
click at [436, 215] on span "Accept Output" at bounding box center [432, 217] width 29 height 6
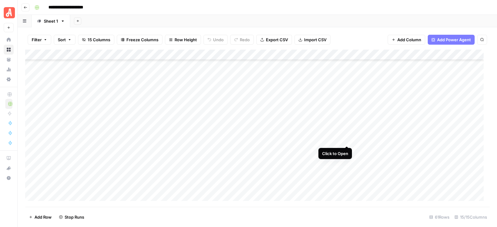
click at [348, 141] on div "Add Column" at bounding box center [257, 128] width 464 height 157
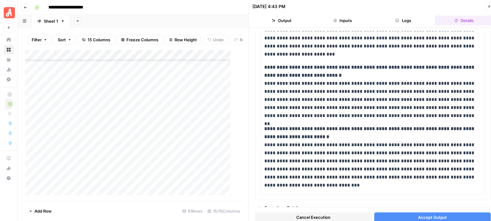
scroll to position [371, 0]
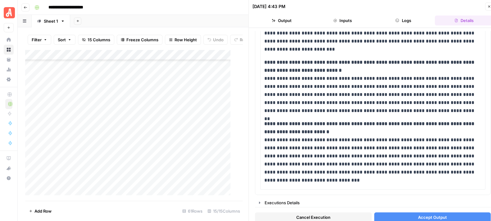
click at [421, 218] on span "Accept Output" at bounding box center [432, 217] width 29 height 6
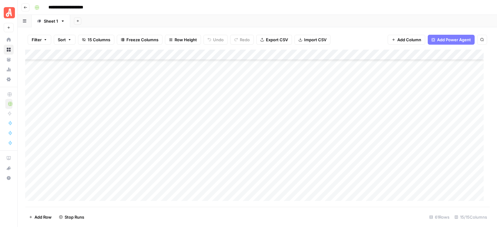
click at [345, 151] on div "Add Column" at bounding box center [257, 128] width 464 height 157
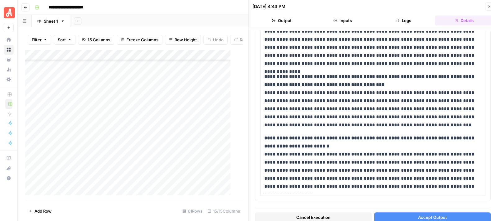
scroll to position [461, 0]
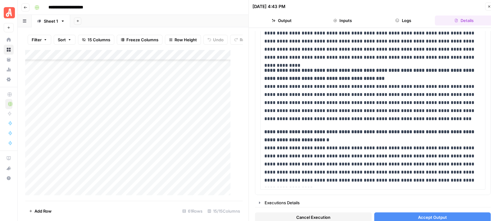
click at [435, 217] on span "Accept Output" at bounding box center [432, 217] width 29 height 6
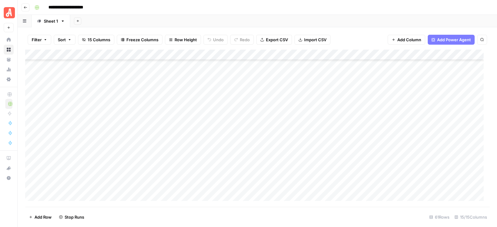
click at [346, 158] on div "Add Column" at bounding box center [257, 128] width 464 height 157
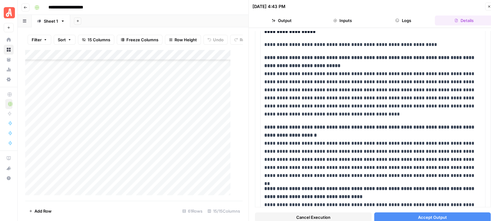
scroll to position [392, 0]
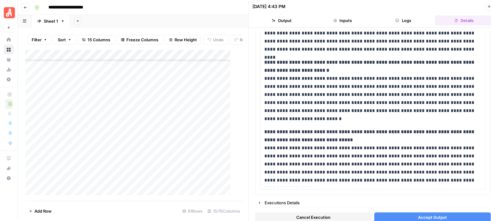
click at [431, 216] on span "Accept Output" at bounding box center [432, 217] width 29 height 6
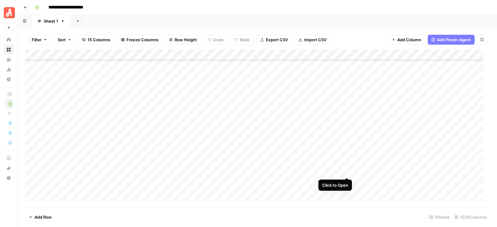
click at [346, 172] on div "Add Column" at bounding box center [257, 128] width 464 height 157
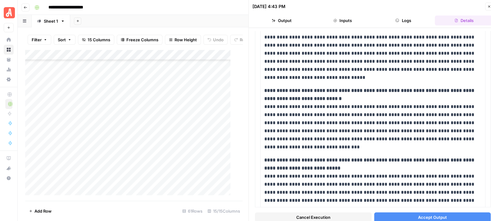
scroll to position [400, 0]
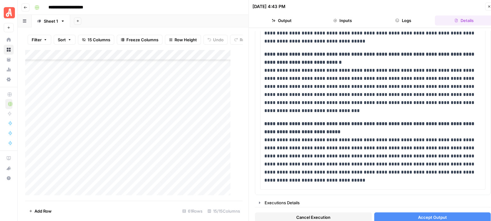
click at [443, 215] on button "Accept Output" at bounding box center [432, 217] width 117 height 10
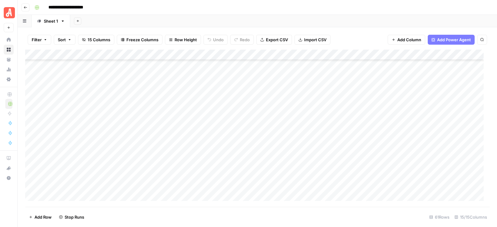
click at [345, 181] on div "Add Column" at bounding box center [257, 128] width 464 height 157
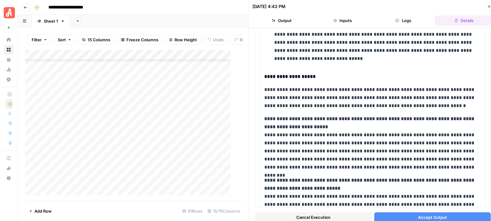
scroll to position [392, 0]
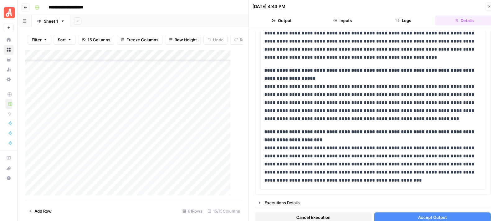
click at [430, 218] on span "Accept Output" at bounding box center [432, 217] width 29 height 6
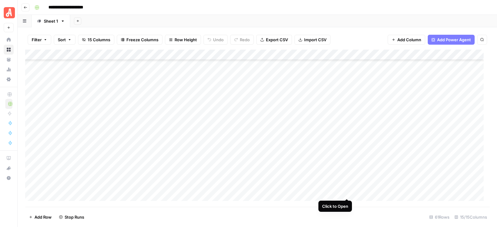
click at [345, 191] on div "Add Column" at bounding box center [257, 128] width 464 height 157
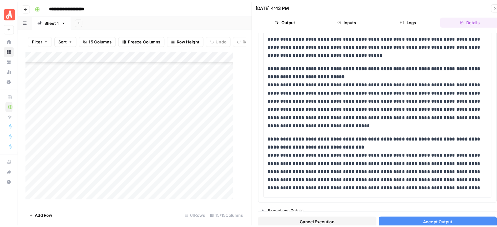
scroll to position [501, 0]
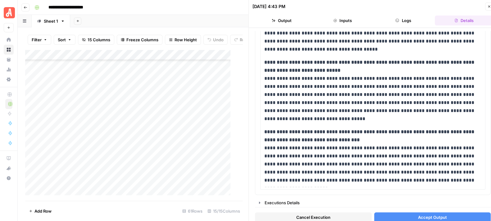
click at [425, 219] on span "Accept Output" at bounding box center [432, 217] width 29 height 6
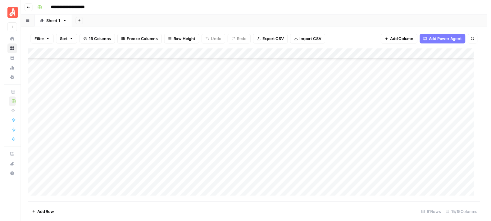
scroll to position [513, 0]
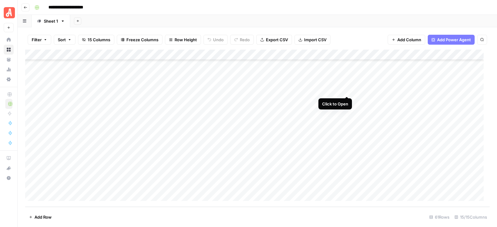
click at [347, 90] on div "Add Column" at bounding box center [257, 128] width 464 height 157
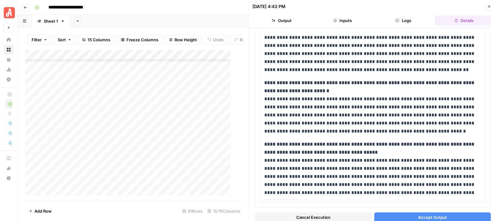
scroll to position [477, 0]
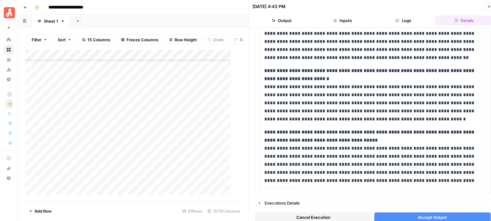
click at [309, 218] on span "Cancel Execution" at bounding box center [313, 217] width 34 height 6
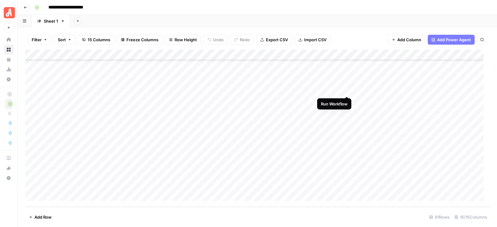
click at [348, 89] on div "Add Column" at bounding box center [257, 128] width 464 height 157
click at [347, 101] on div "Add Column" at bounding box center [257, 128] width 464 height 157
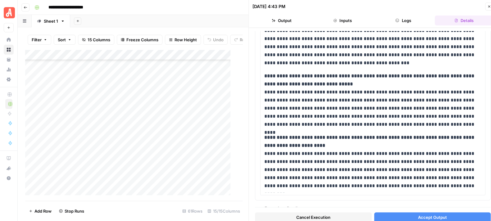
scroll to position [618, 0]
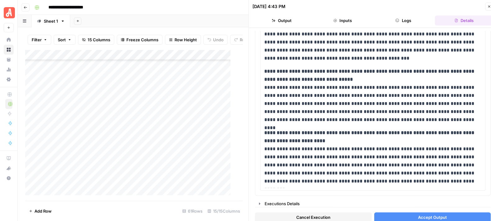
click at [437, 216] on span "Accept Output" at bounding box center [432, 217] width 29 height 6
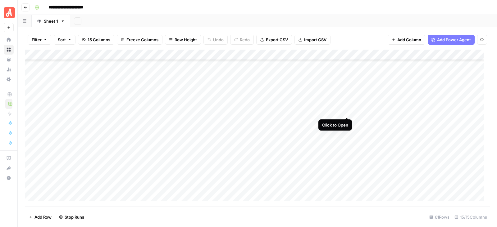
click at [346, 112] on div "Add Column" at bounding box center [257, 128] width 464 height 157
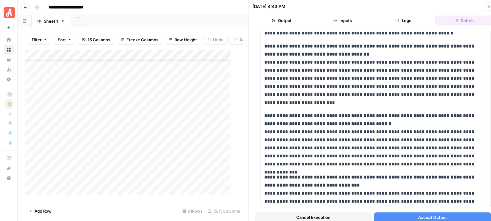
scroll to position [386, 0]
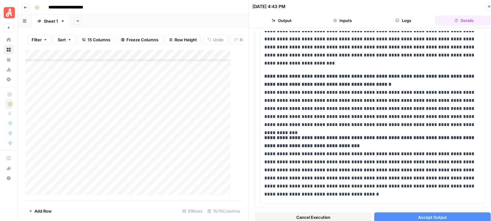
click at [426, 214] on span "Accept Output" at bounding box center [432, 217] width 29 height 6
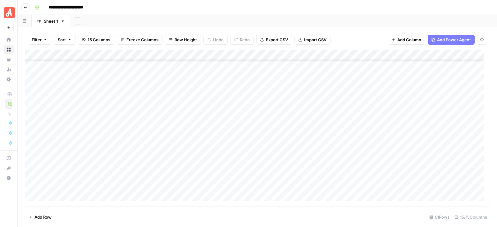
click at [345, 121] on div "Add Column" at bounding box center [257, 128] width 464 height 157
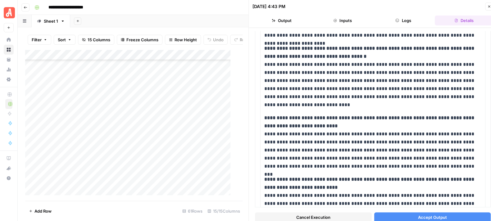
scroll to position [423, 0]
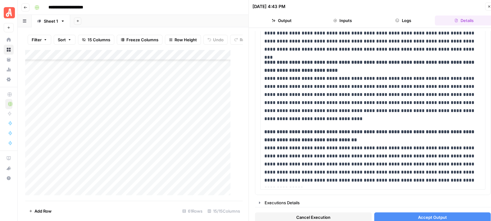
click at [431, 215] on span "Accept Output" at bounding box center [432, 217] width 29 height 6
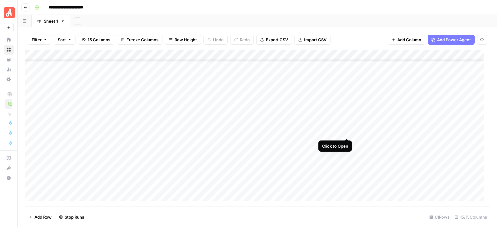
click at [345, 133] on div "Add Column" at bounding box center [257, 128] width 464 height 157
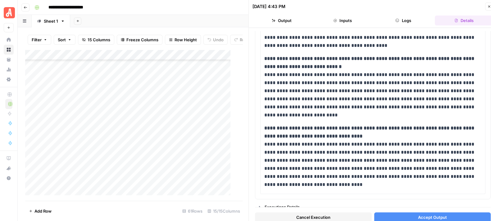
scroll to position [466, 0]
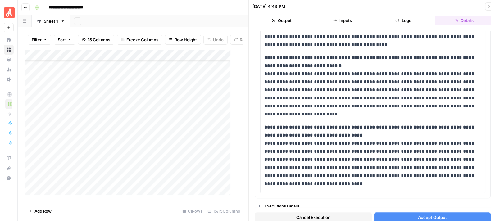
click at [487, 8] on button "Close" at bounding box center [489, 6] width 8 height 8
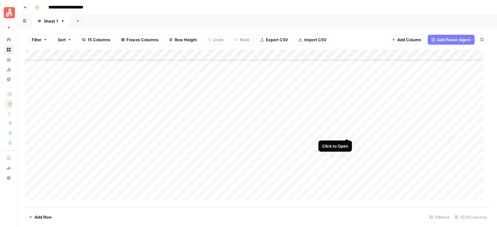
click at [346, 134] on div "Add Column" at bounding box center [257, 128] width 464 height 157
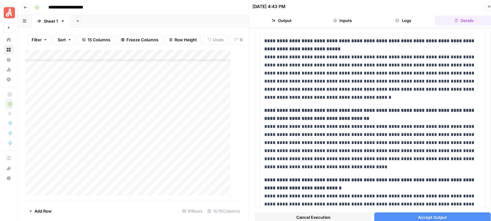
scroll to position [470, 0]
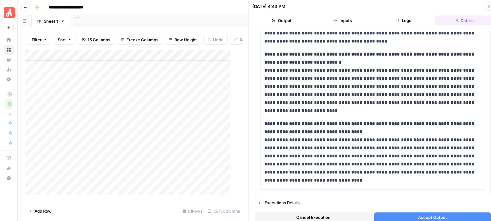
click at [455, 214] on button "Accept Output" at bounding box center [432, 217] width 117 height 10
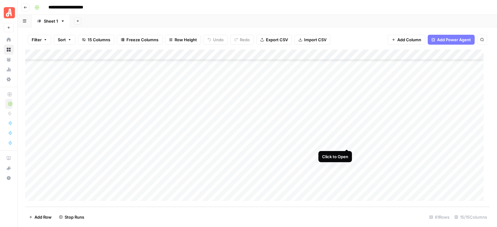
click at [346, 145] on div "Add Column" at bounding box center [257, 128] width 464 height 157
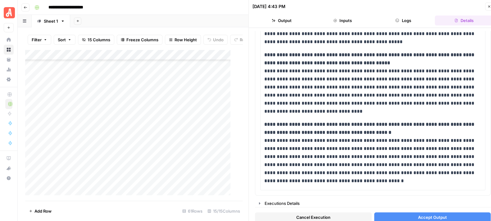
scroll to position [518, 0]
click at [426, 214] on span "Accept Output" at bounding box center [432, 217] width 29 height 6
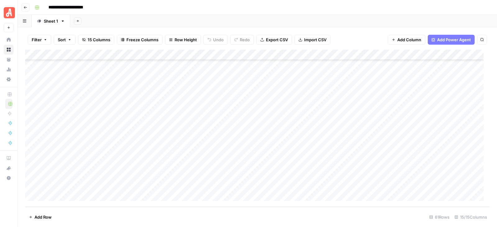
click at [346, 154] on div "Add Column" at bounding box center [257, 128] width 464 height 157
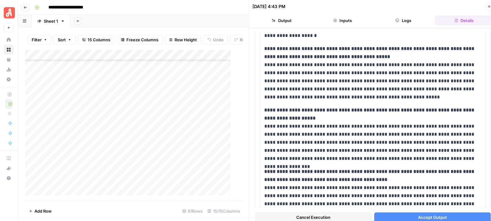
scroll to position [376, 0]
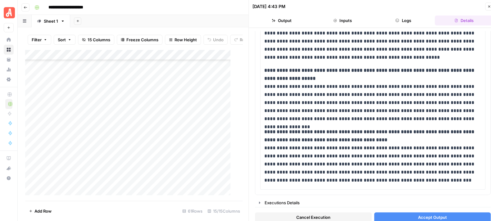
click at [422, 221] on button "Accept Output" at bounding box center [432, 217] width 117 height 10
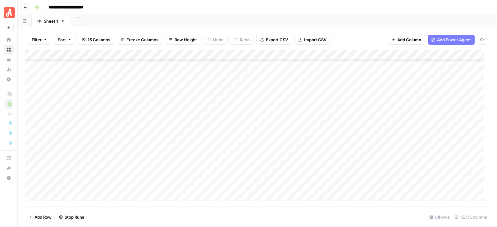
click at [346, 164] on div "Add Column" at bounding box center [257, 128] width 464 height 157
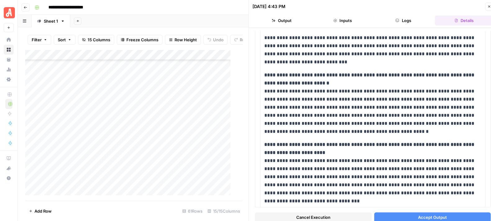
scroll to position [470, 0]
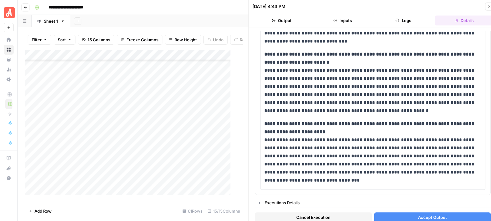
click at [428, 218] on span "Accept Output" at bounding box center [432, 217] width 29 height 6
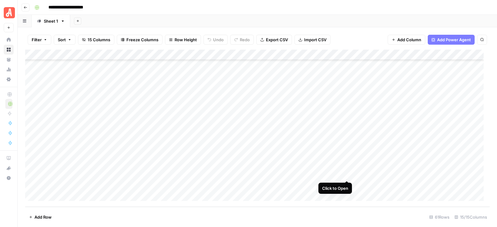
click at [346, 173] on div "Add Column" at bounding box center [257, 128] width 464 height 157
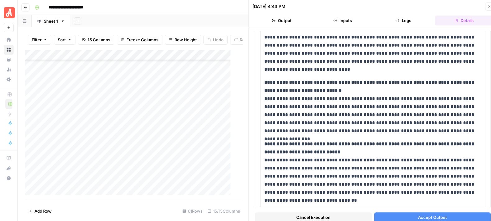
scroll to position [526, 0]
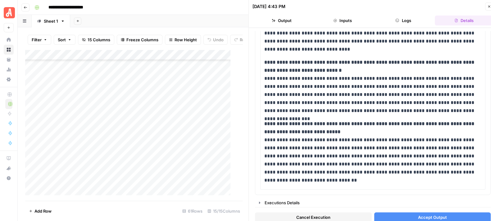
click at [428, 216] on span "Accept Output" at bounding box center [432, 217] width 29 height 6
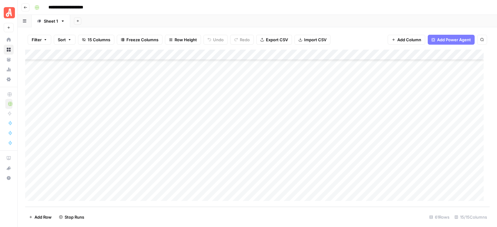
click at [348, 185] on div "Add Column" at bounding box center [257, 128] width 464 height 157
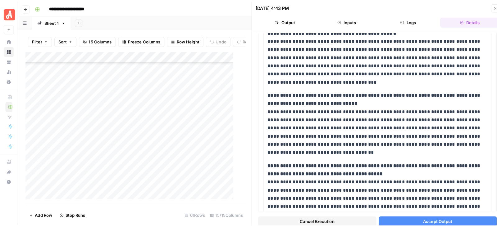
scroll to position [568, 0]
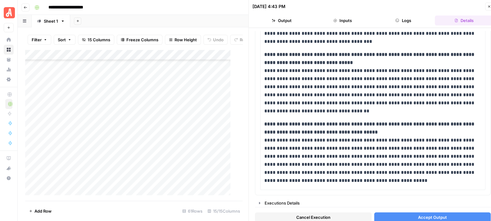
click at [424, 216] on span "Accept Output" at bounding box center [432, 217] width 29 height 6
